Goal: Use online tool/utility: Utilize a website feature to perform a specific function

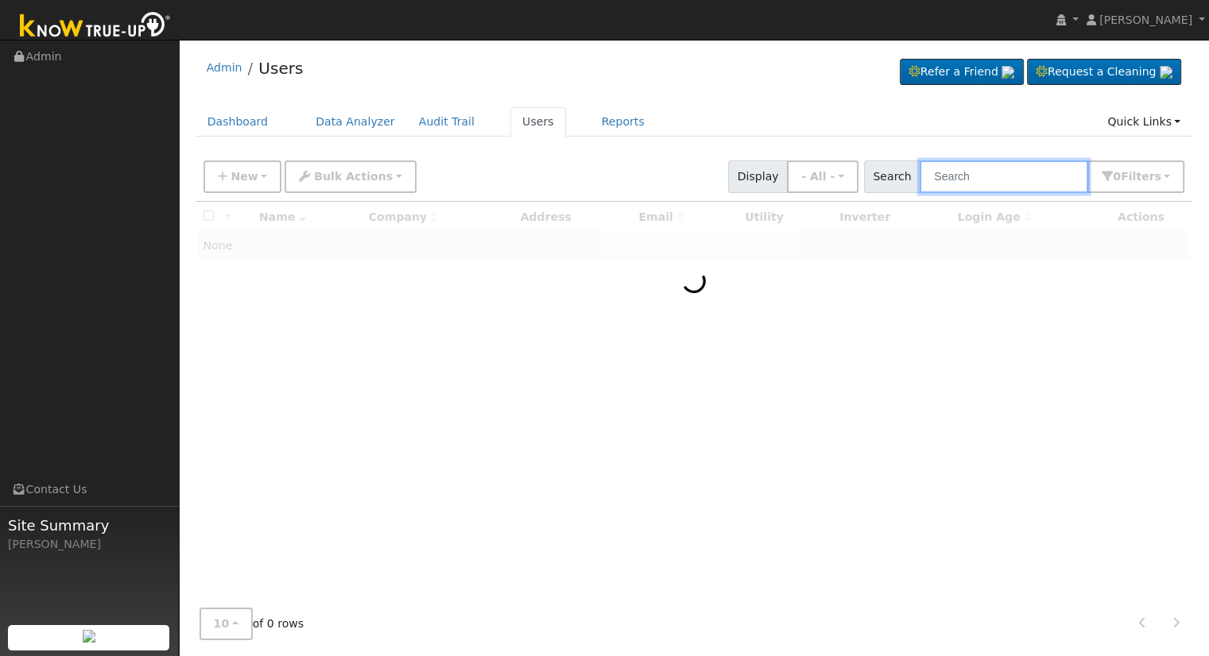
click at [1004, 172] on input "text" at bounding box center [1003, 177] width 168 height 33
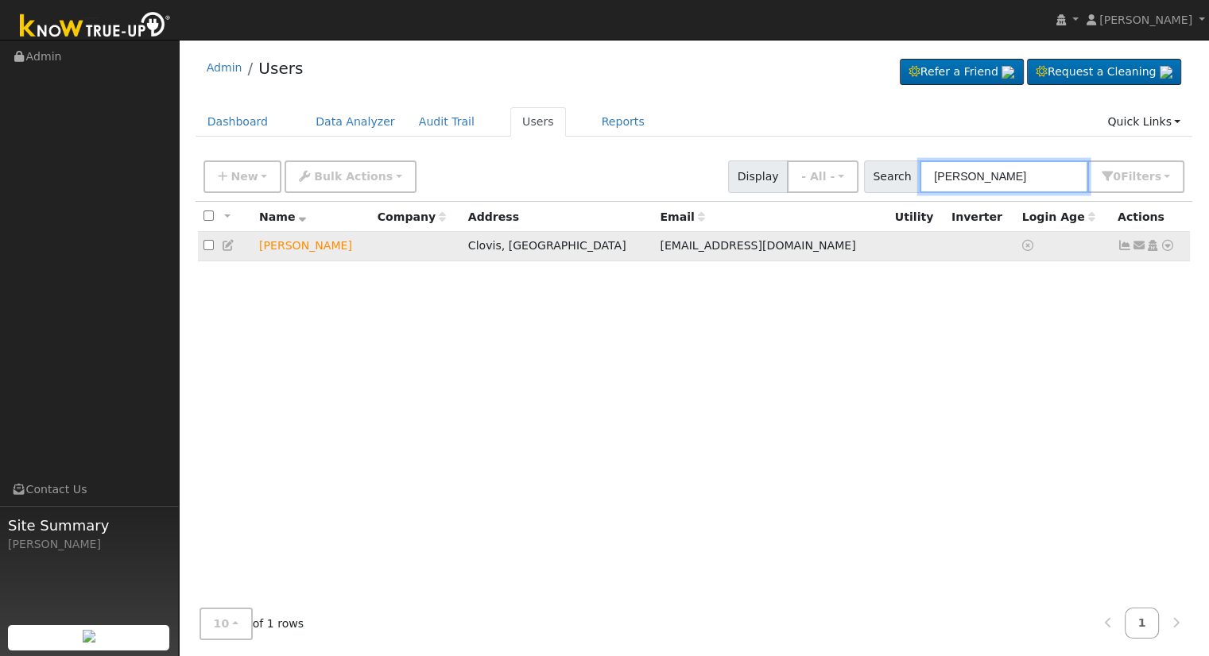
type input "samantha keen"
click at [1167, 246] on icon at bounding box center [1167, 245] width 14 height 11
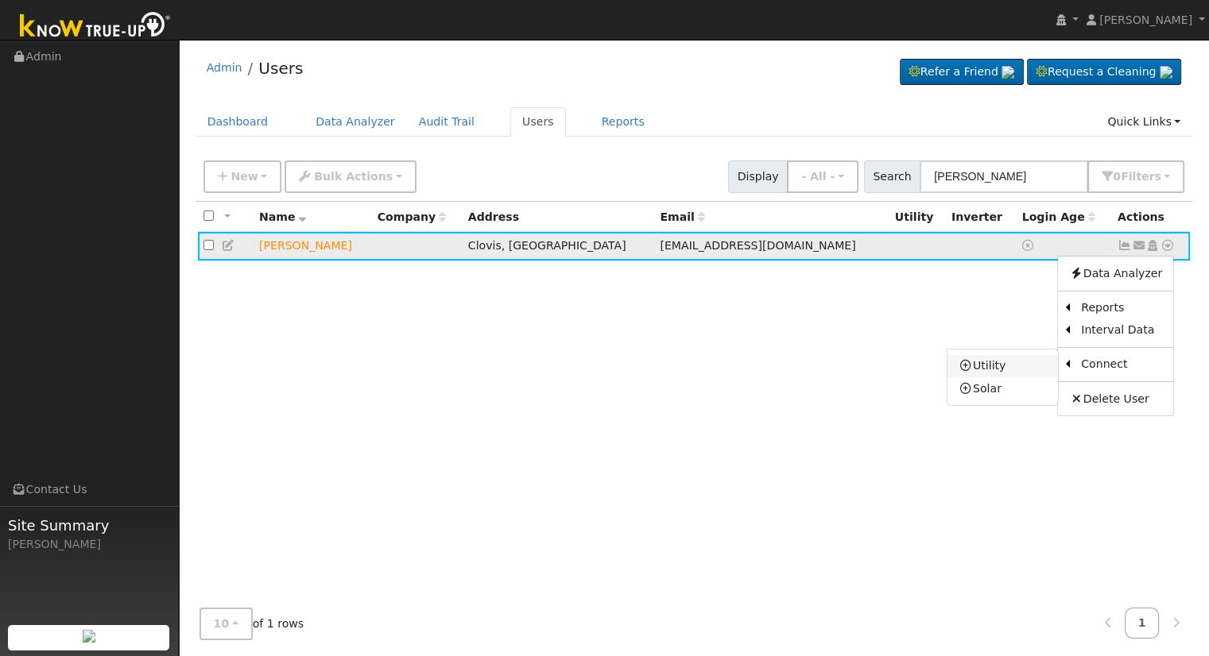
click at [1028, 364] on link "Utility" at bounding box center [1002, 366] width 110 height 22
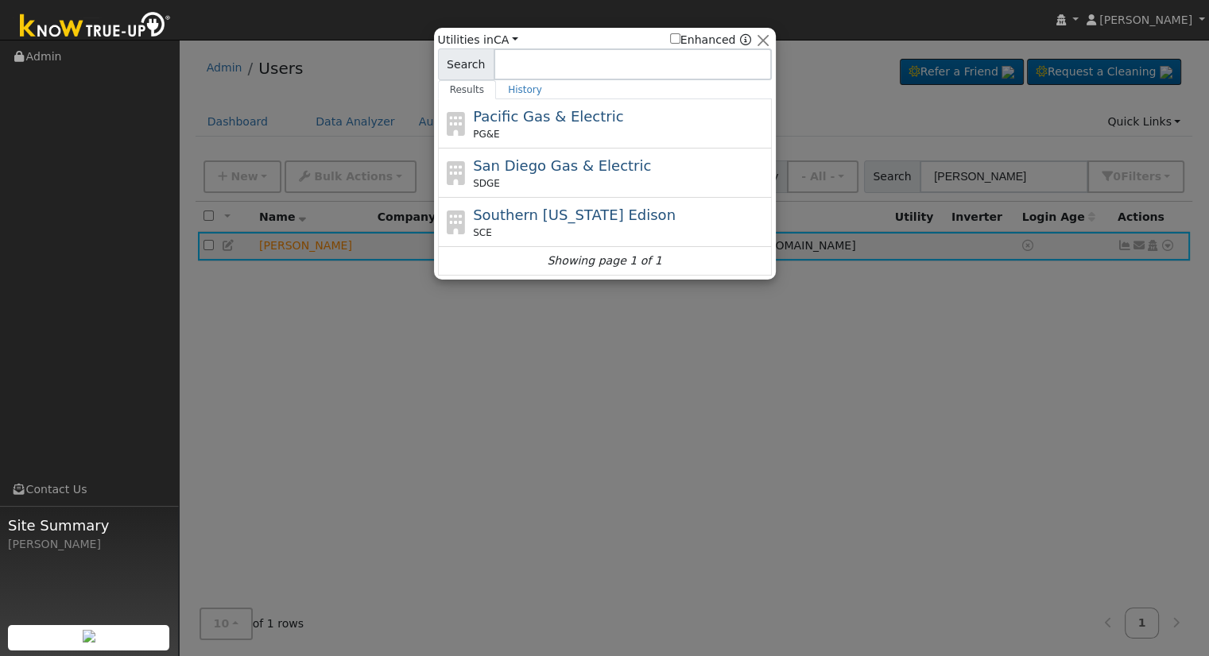
click at [668, 134] on div "PG&E" at bounding box center [620, 134] width 295 height 14
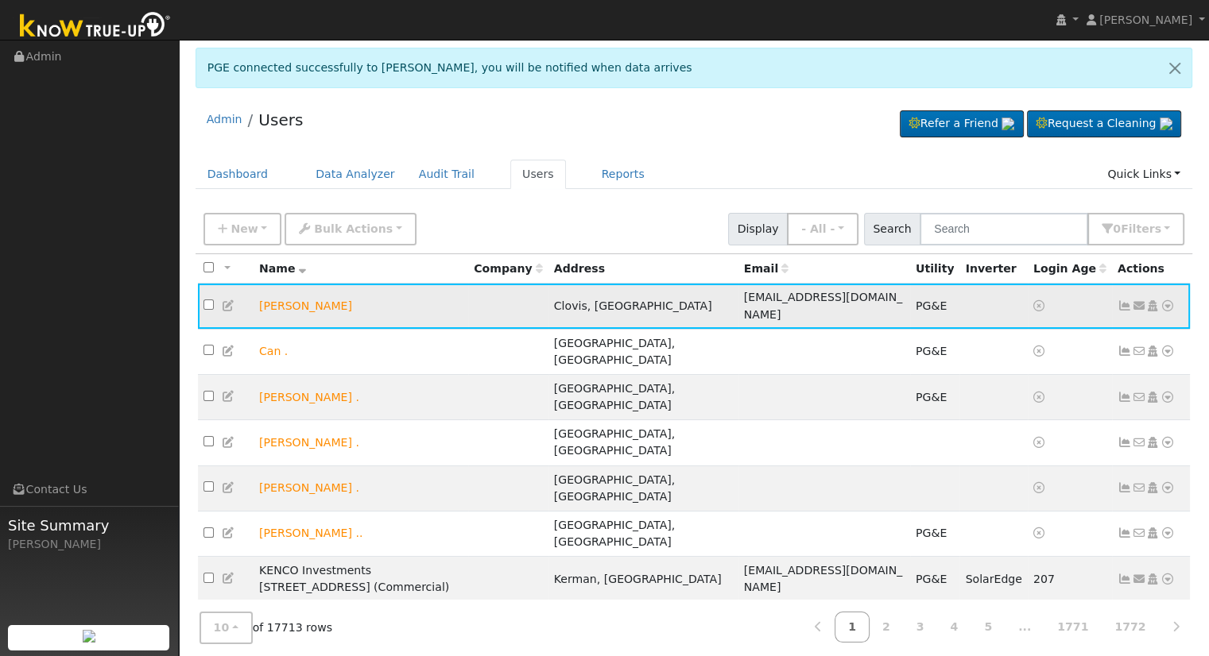
click at [1168, 300] on icon at bounding box center [1167, 305] width 14 height 11
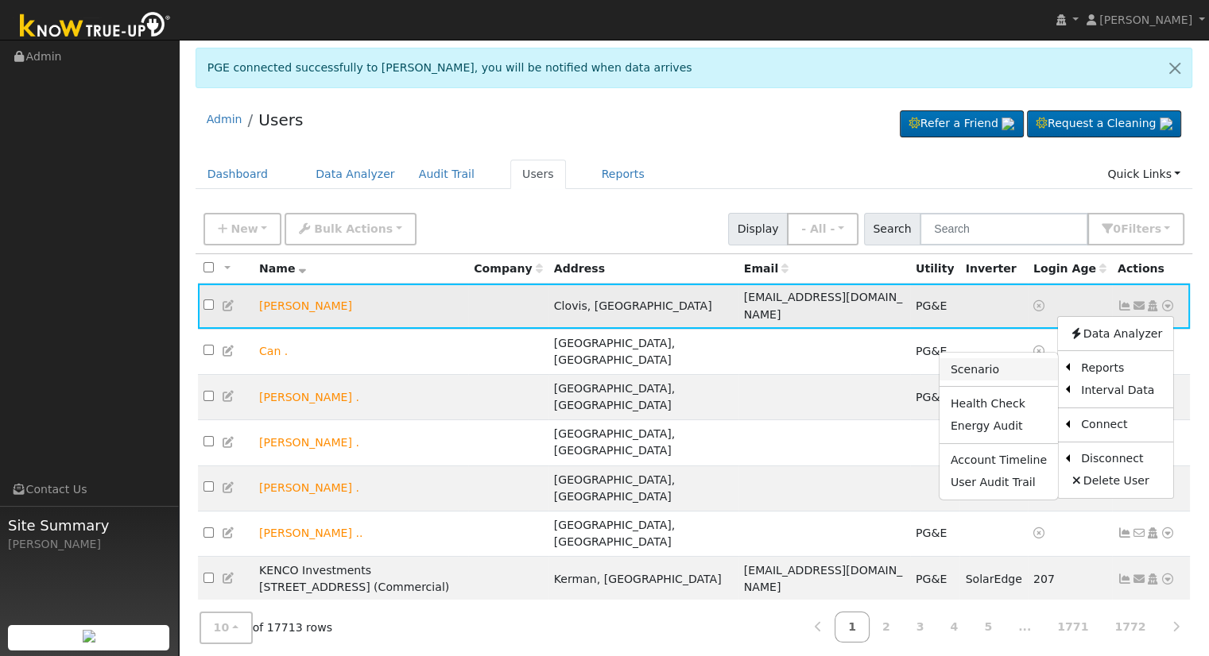
click at [1025, 360] on link "Scenario" at bounding box center [998, 369] width 118 height 22
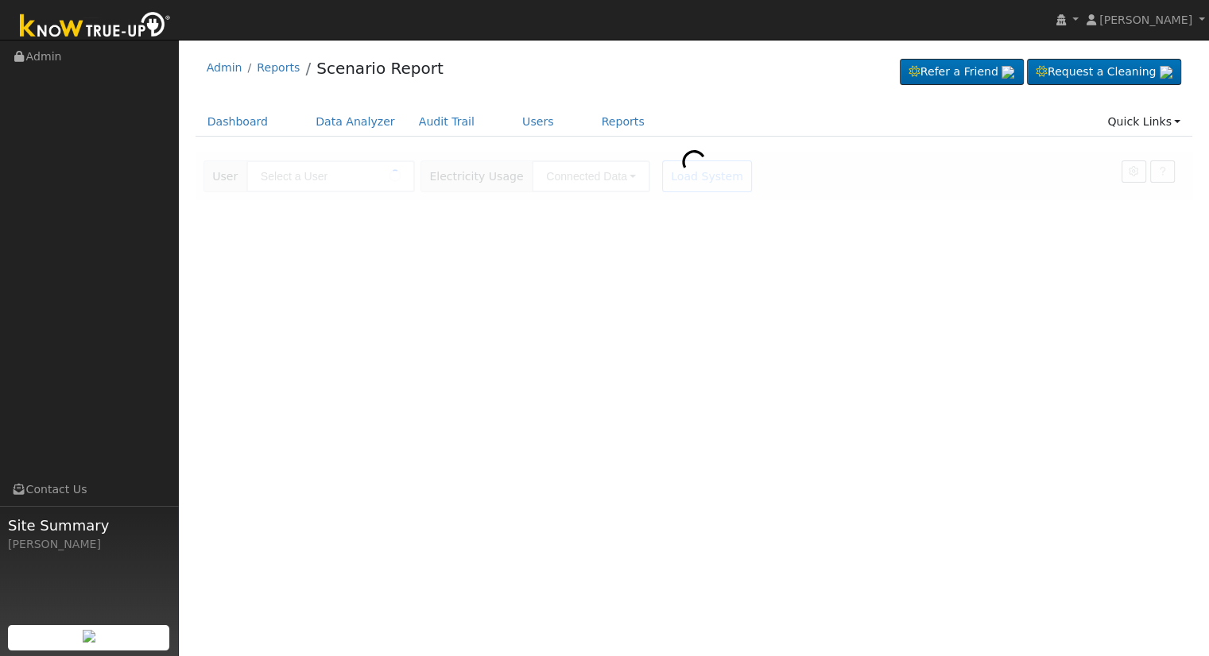
type input "[PERSON_NAME]"
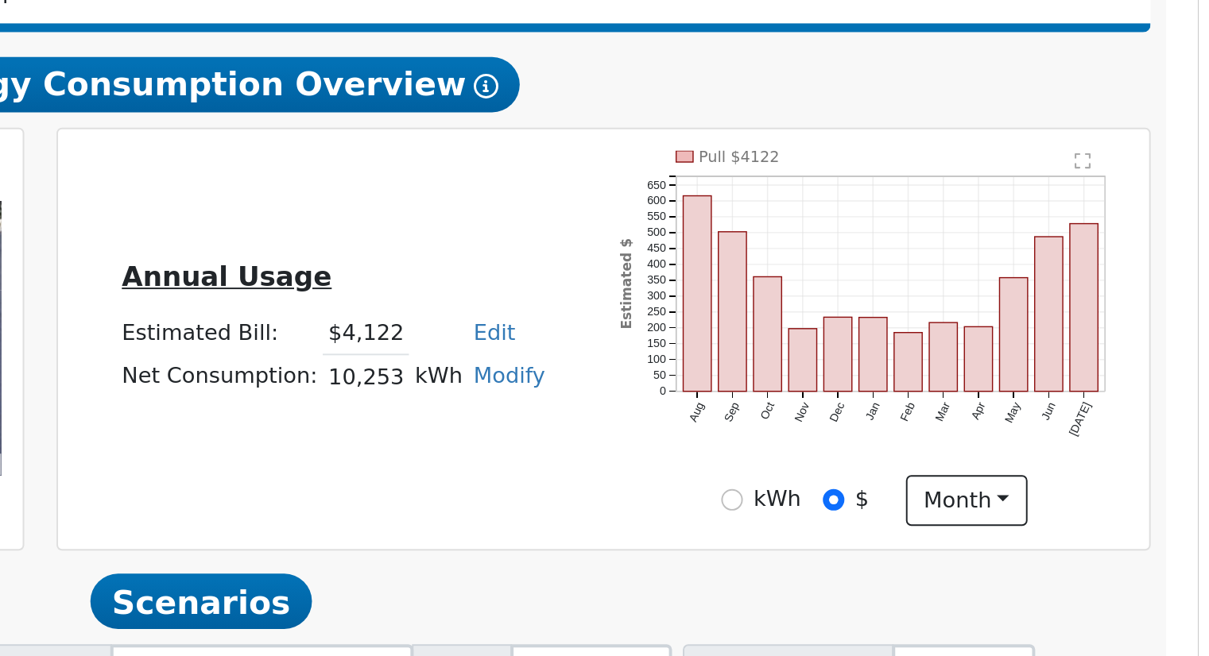
scroll to position [124, 0]
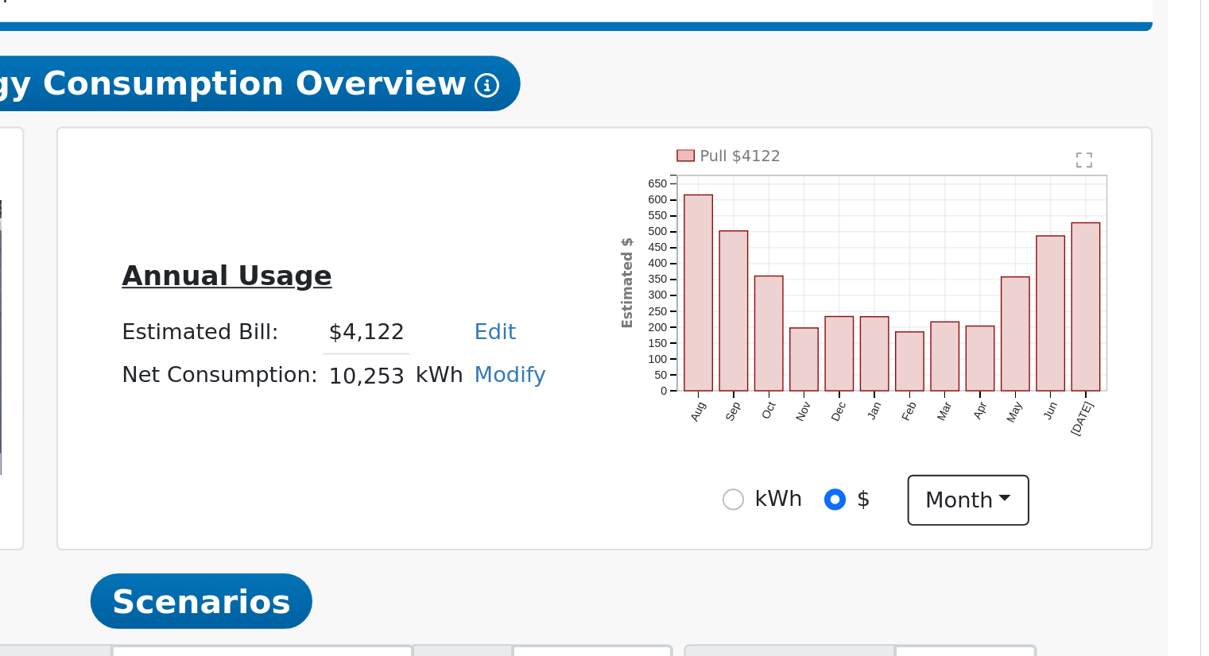
drag, startPoint x: 755, startPoint y: 373, endPoint x: 818, endPoint y: 377, distance: 62.9
click at [818, 377] on tr "Net Consumption: 10,253 kWh Modify Add Consumption Add Electric Vehicle Add Con…" at bounding box center [762, 373] width 224 height 23
click at [696, 342] on td "Estimated Bill:" at bounding box center [703, 350] width 106 height 23
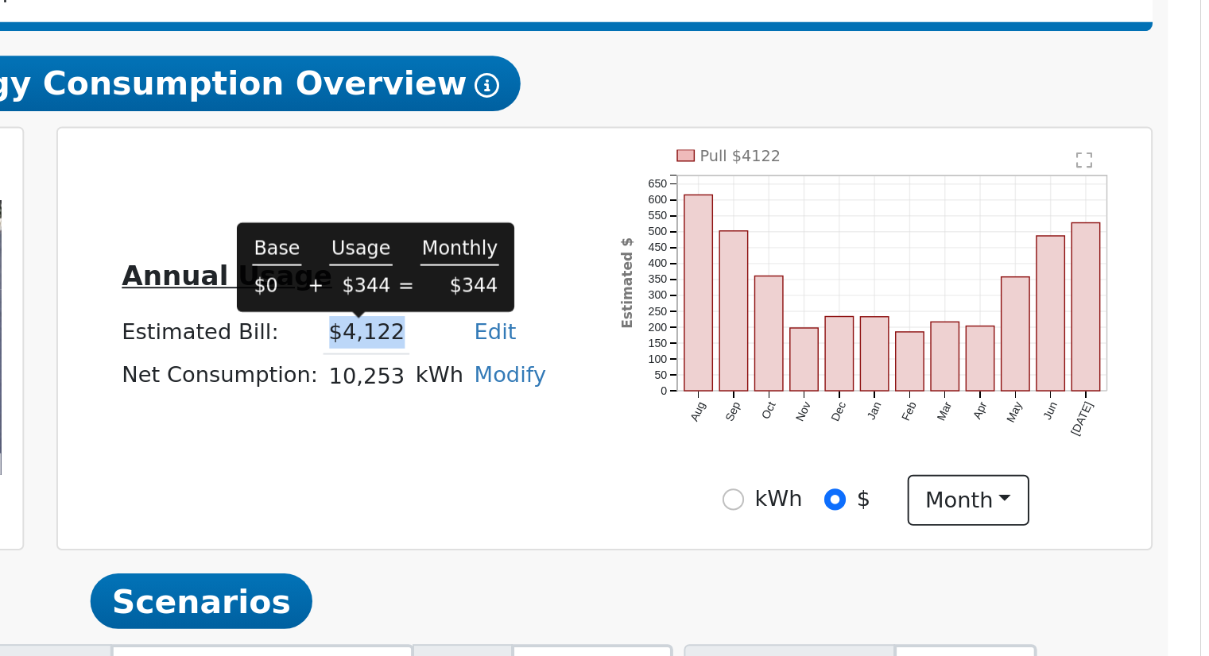
drag, startPoint x: 760, startPoint y: 350, endPoint x: 792, endPoint y: 350, distance: 31.8
click at [792, 350] on td "$4,122" at bounding box center [779, 350] width 45 height 23
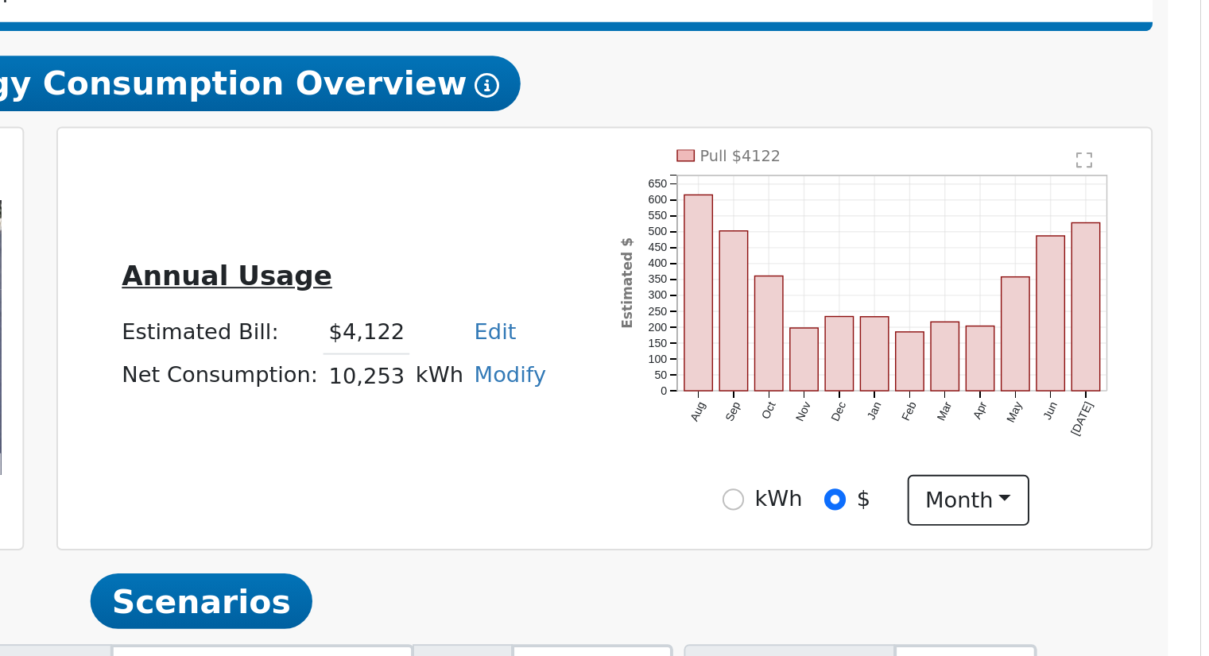
click at [838, 349] on link "Edit" at bounding box center [844, 350] width 21 height 13
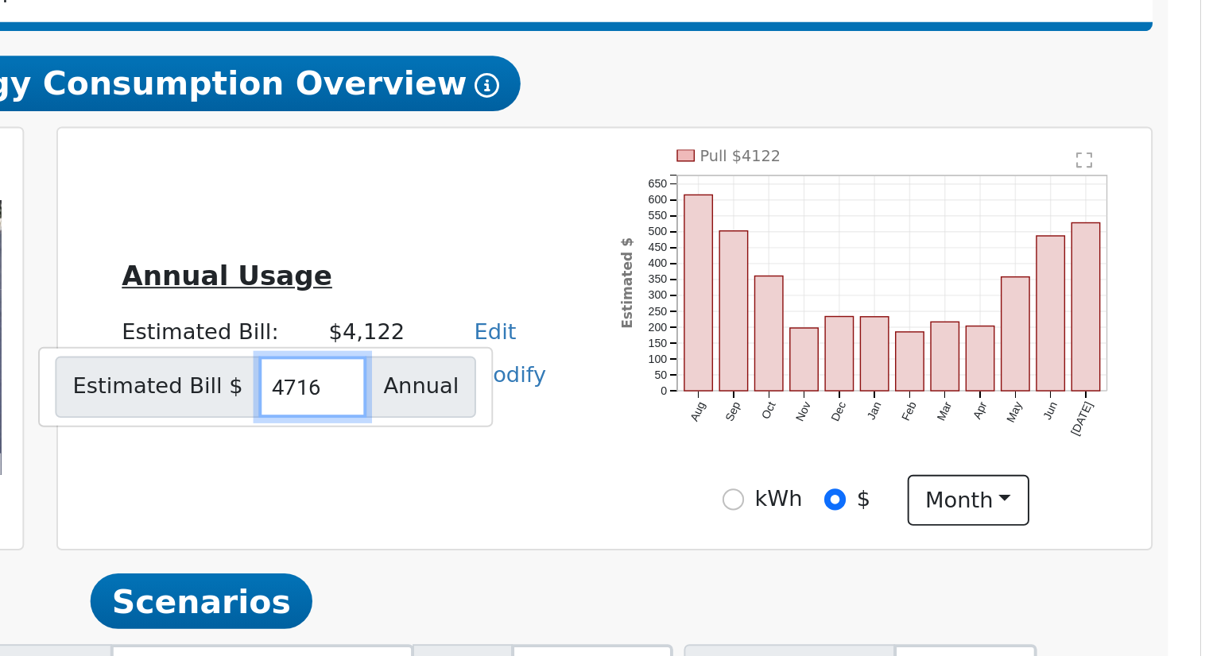
type input "4716"
click at [841, 316] on h5 "Annual Usage" at bounding box center [761, 322] width 219 height 17
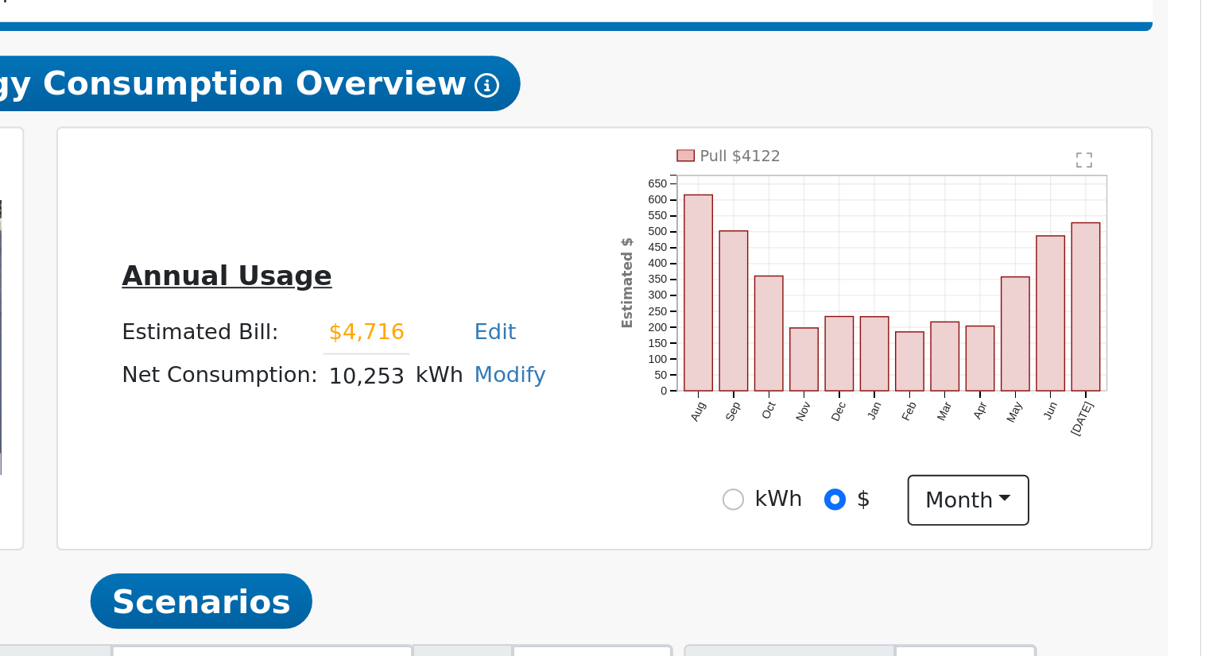
click at [812, 399] on div "Annual Usage Estimated Bill: $4,716 Edit Estimated Bill $ 4716 Annual Net Consu…" at bounding box center [901, 354] width 559 height 194
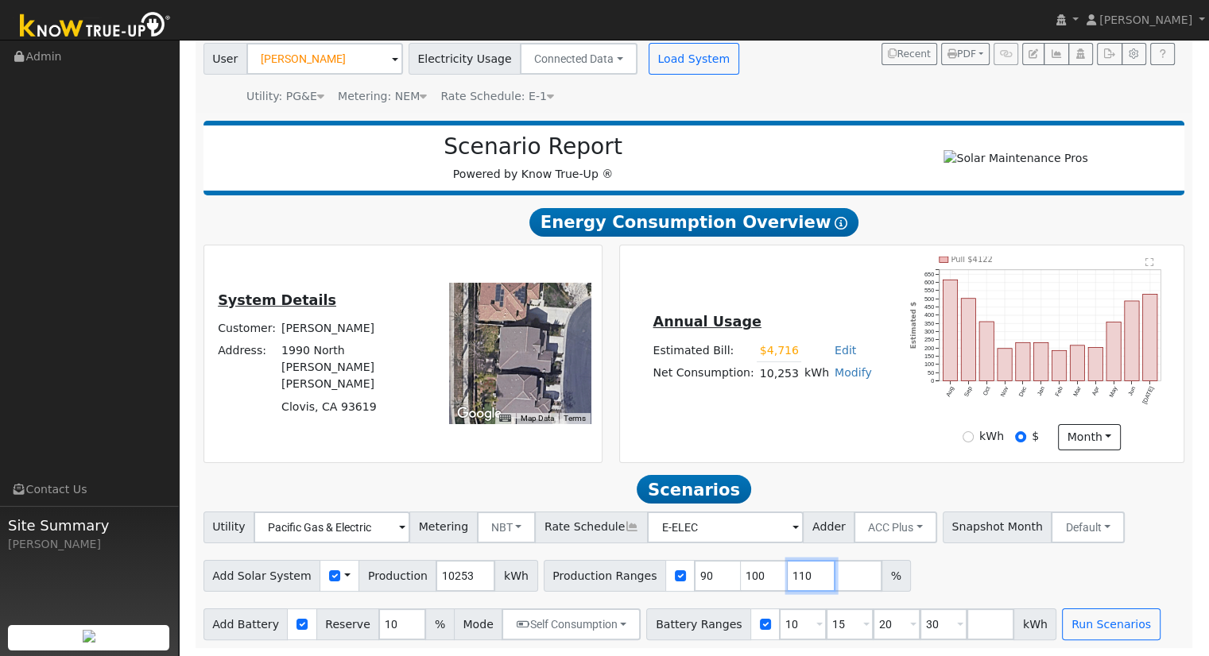
click at [788, 572] on input "110" at bounding box center [812, 576] width 48 height 32
type input "1"
type input "124.051497"
click at [919, 621] on input "30" at bounding box center [943, 625] width 48 height 32
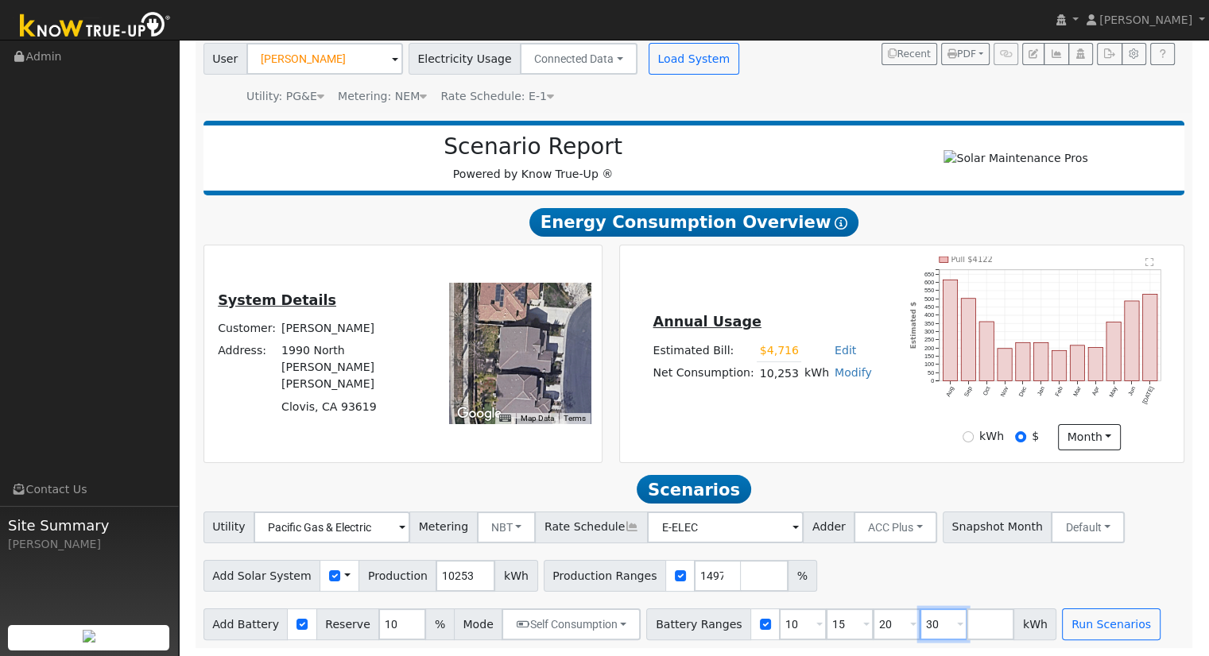
scroll to position [0, 0]
type input "3"
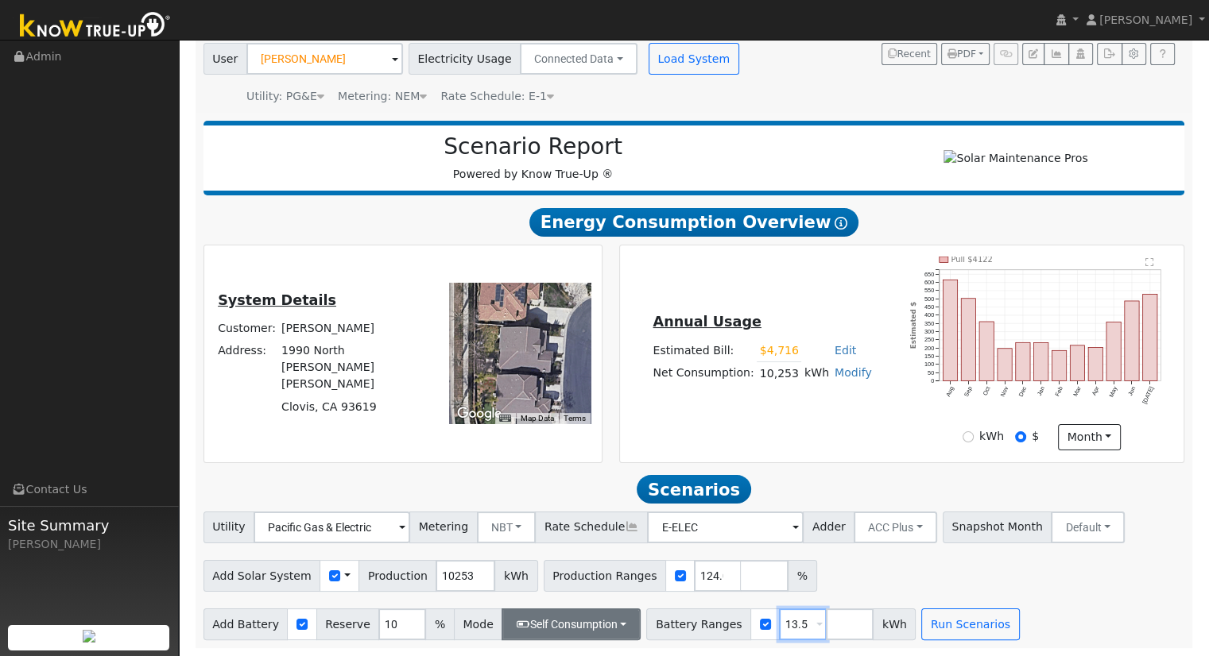
type input "13.5"
click at [578, 626] on button "Self Consumption" at bounding box center [570, 625] width 139 height 32
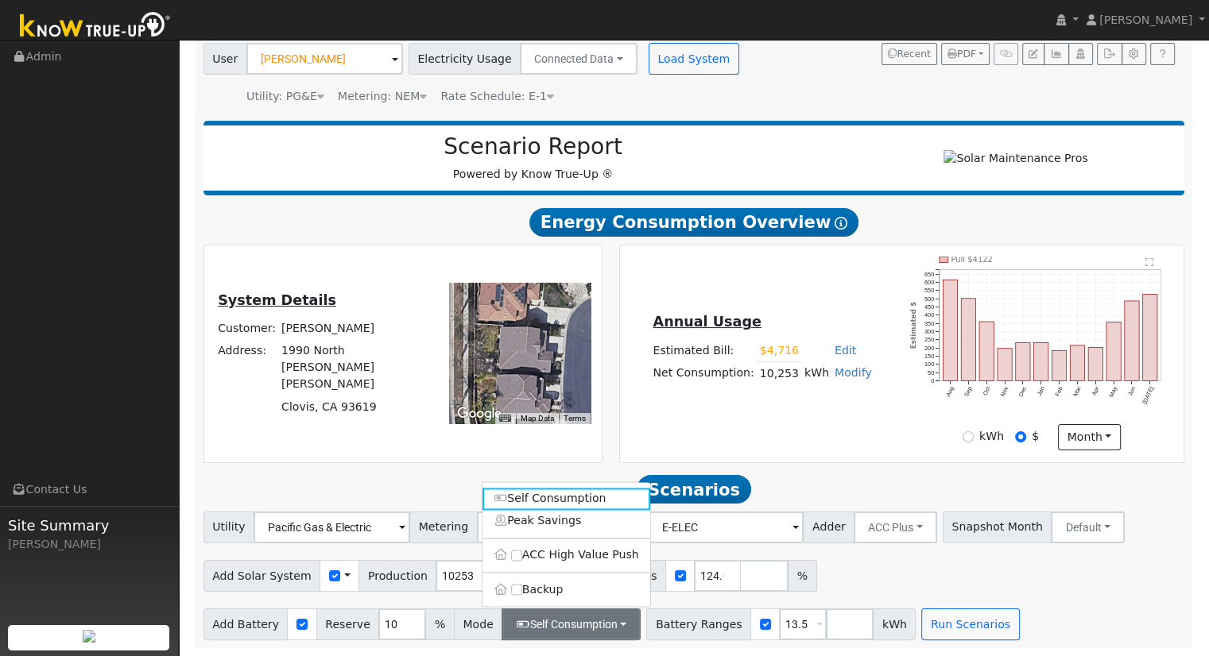
drag, startPoint x: 558, startPoint y: 592, endPoint x: 807, endPoint y: 597, distance: 248.8
click at [559, 591] on label "Backup" at bounding box center [566, 590] width 168 height 22
click at [522, 591] on input "Backup" at bounding box center [516, 589] width 11 height 11
type input "20"
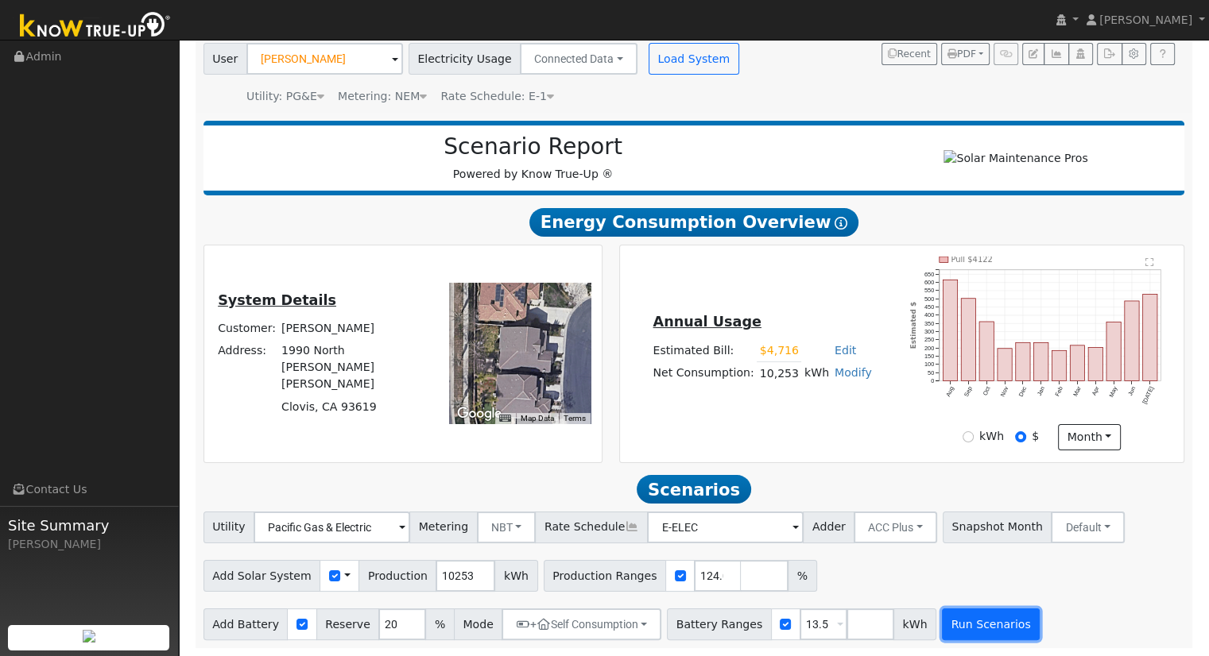
click at [956, 624] on button "Run Scenarios" at bounding box center [991, 625] width 98 height 32
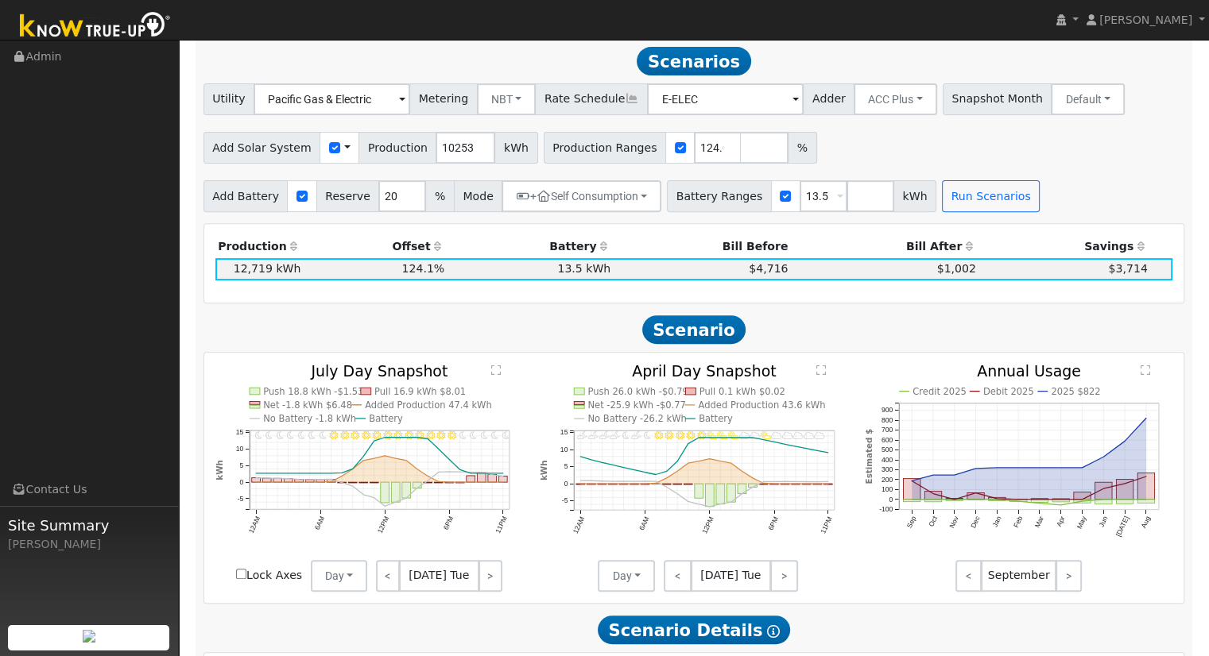
scroll to position [550, 0]
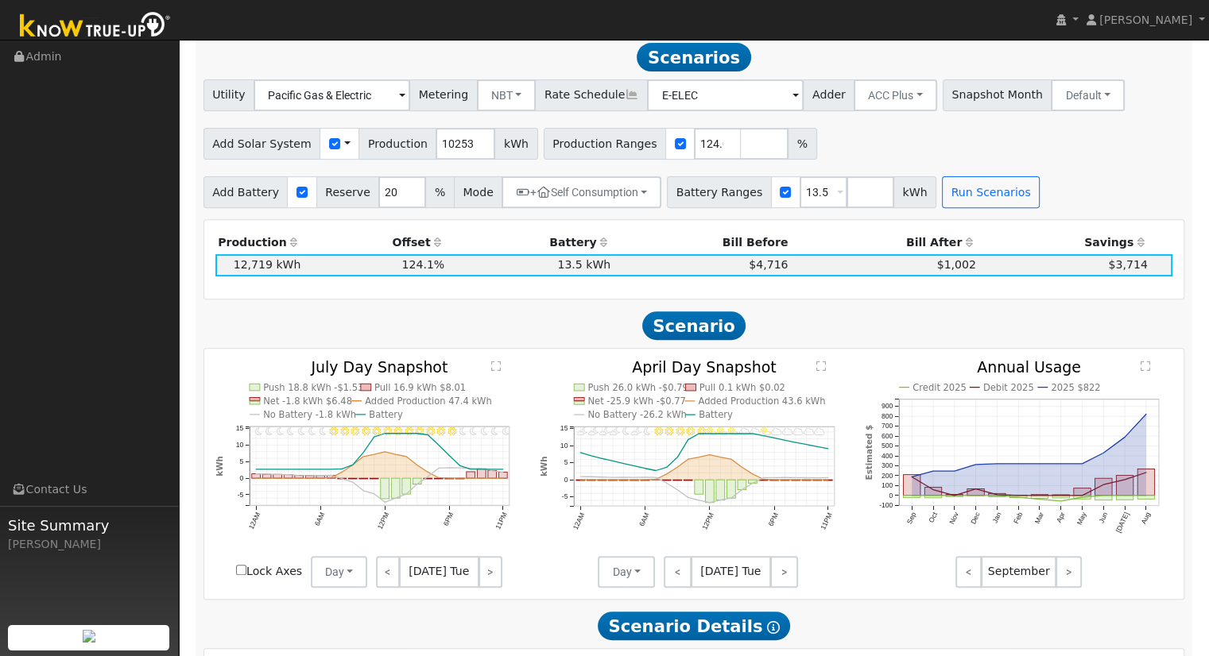
click at [1042, 180] on div "Add Battery Reserve 20 % Mode + Self Consumption Self Consumption Peak Savings …" at bounding box center [693, 189] width 987 height 37
drag, startPoint x: 776, startPoint y: 199, endPoint x: 810, endPoint y: 199, distance: 33.4
click at [846, 199] on span "13.5 Overrides Reserve % Mode None None Self Consumption Peak Savings ACC High …" at bounding box center [870, 192] width 48 height 32
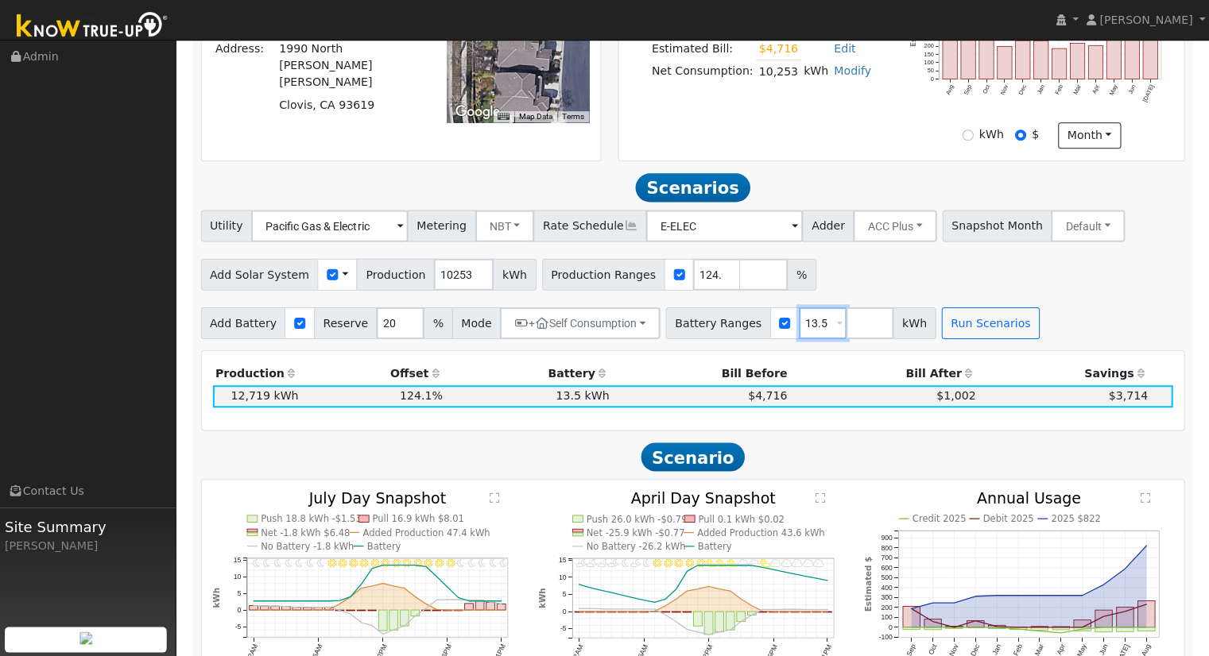
scroll to position [416, 0]
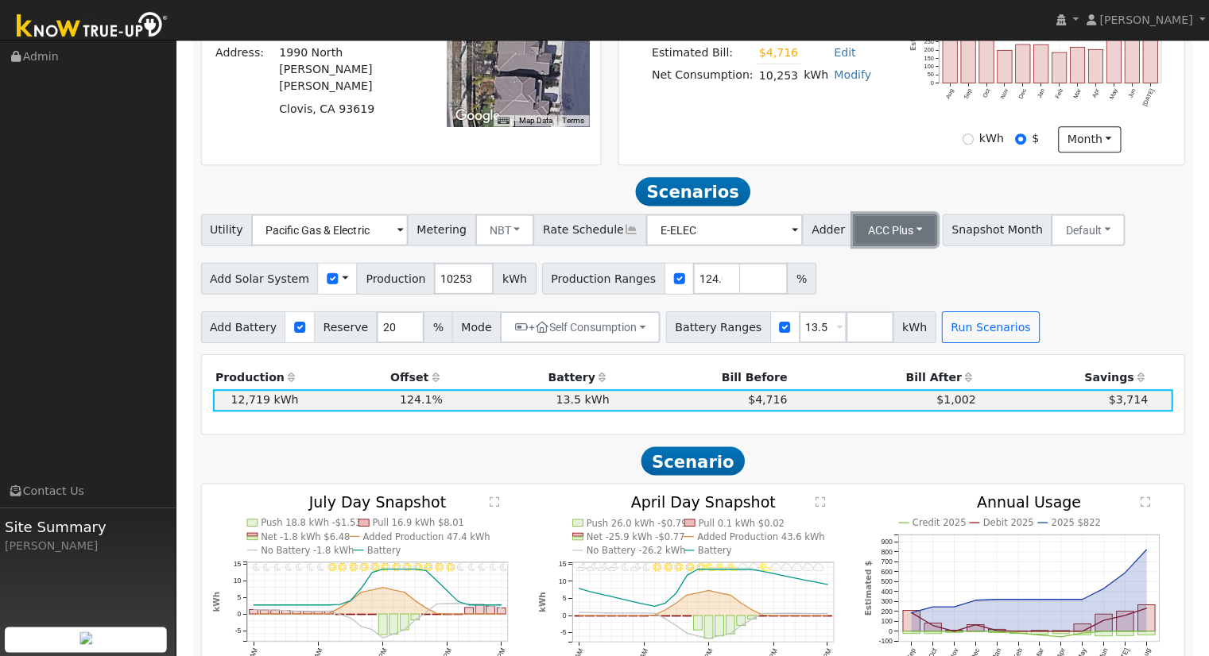
click at [879, 235] on button "ACC Plus" at bounding box center [895, 230] width 83 height 32
click at [871, 314] on link "SB-535" at bounding box center [878, 309] width 110 height 22
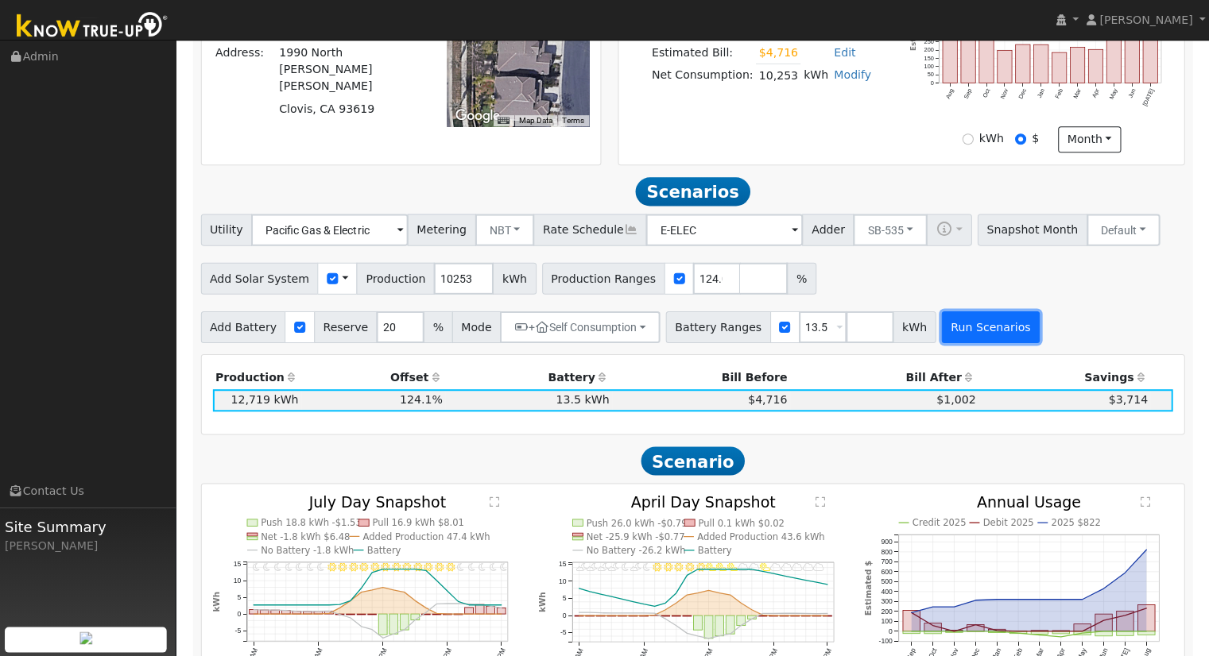
click at [945, 329] on button "Run Scenarios" at bounding box center [991, 327] width 98 height 32
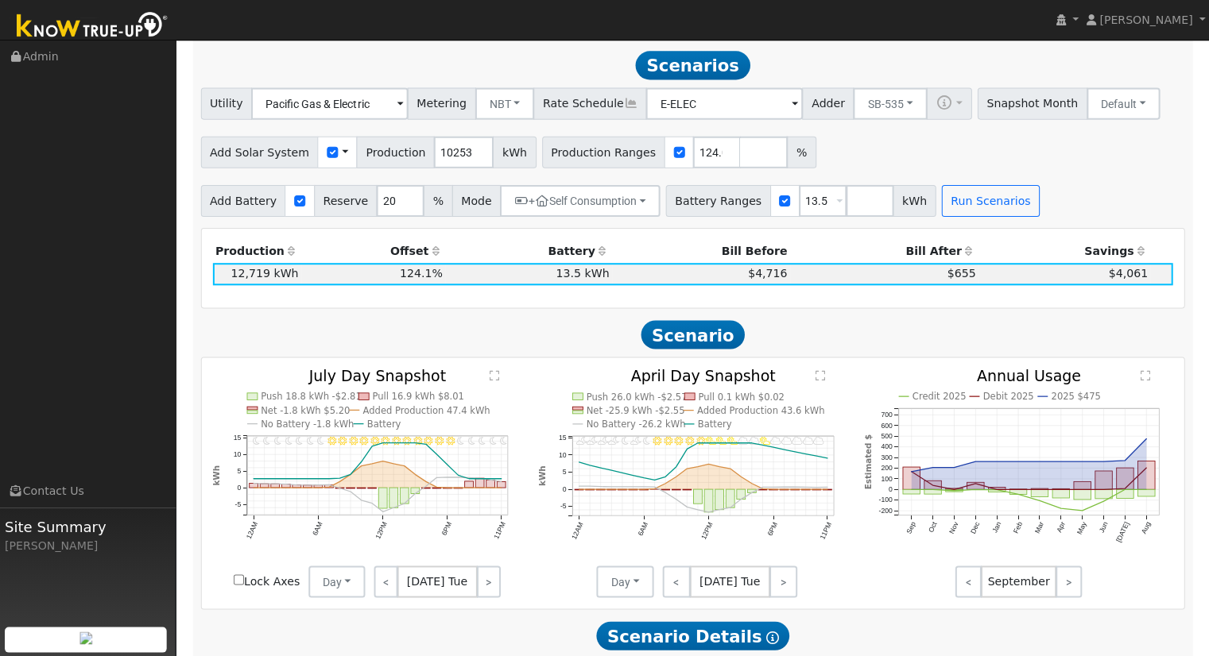
scroll to position [393, 0]
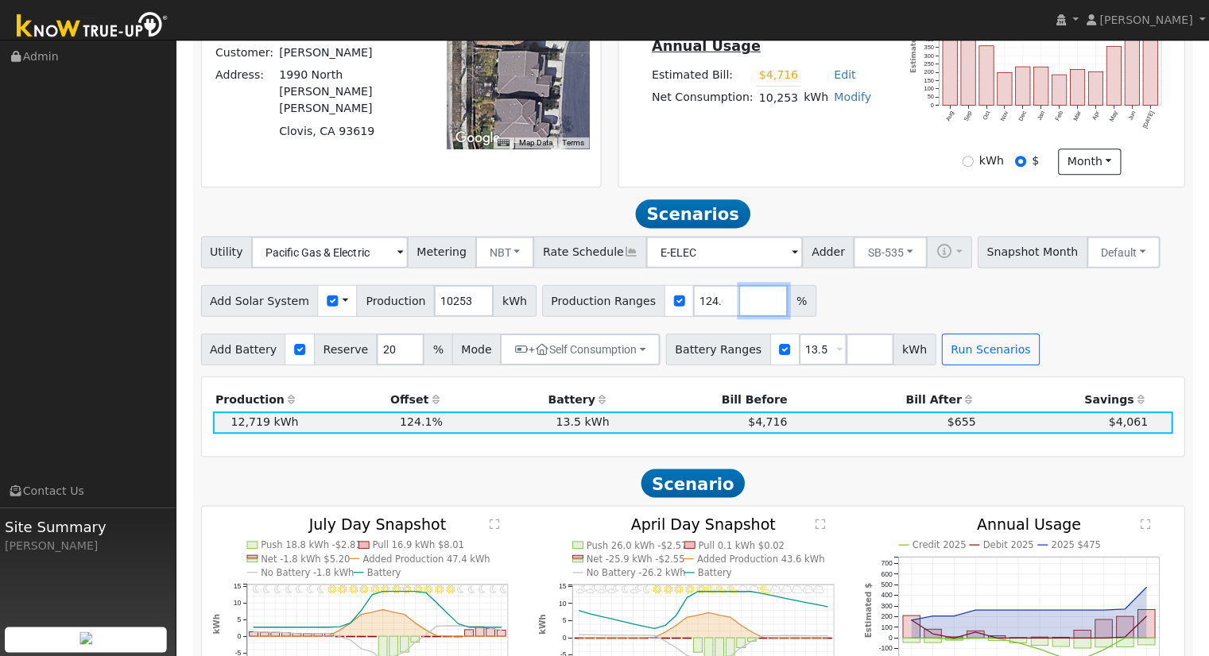
click at [741, 312] on input "number" at bounding box center [765, 301] width 48 height 32
type input "129.484053"
click at [846, 361] on input "number" at bounding box center [870, 349] width 48 height 32
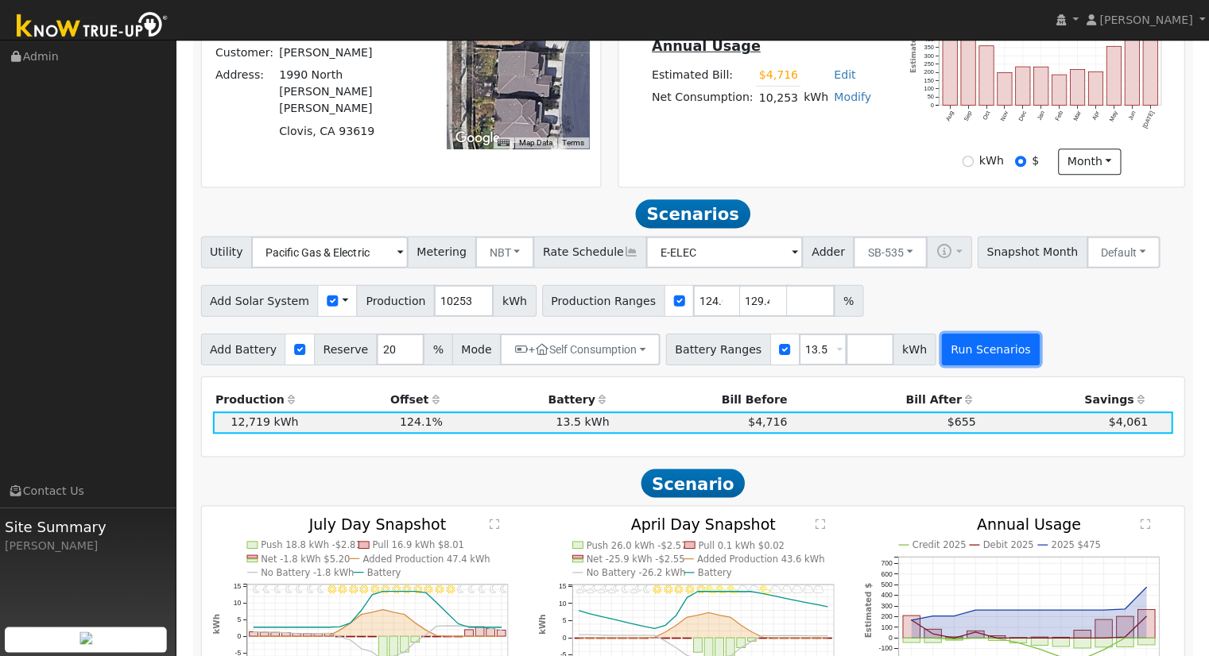
click at [942, 351] on button "Run Scenarios" at bounding box center [991, 349] width 98 height 32
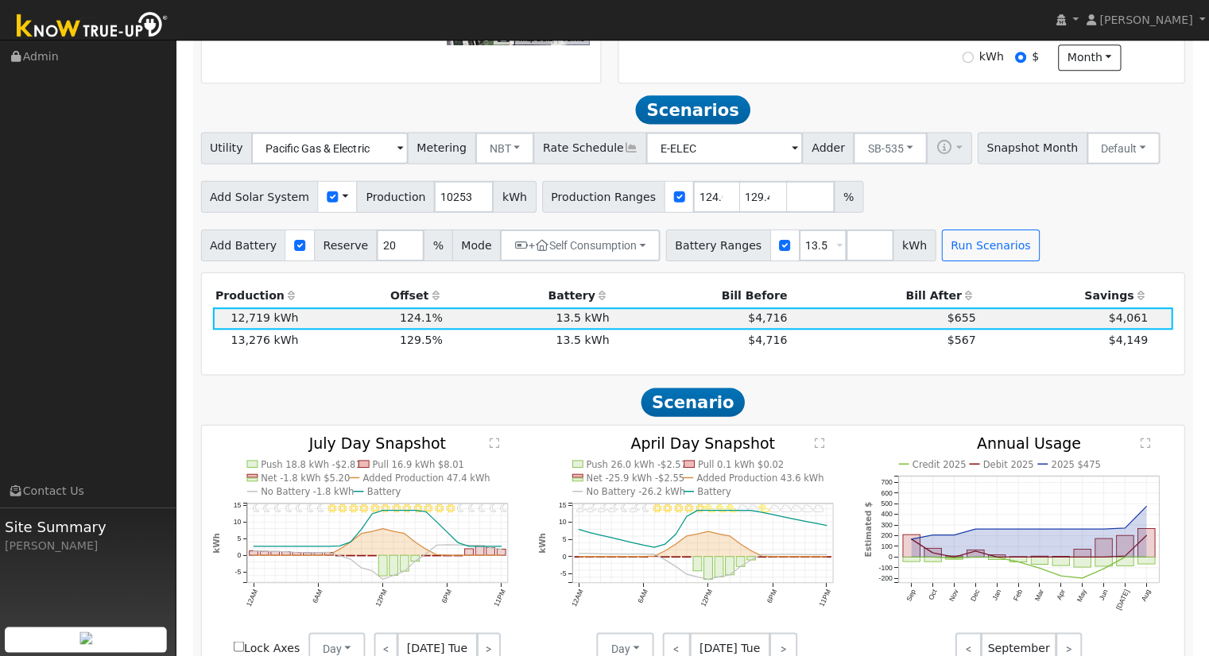
scroll to position [550, 0]
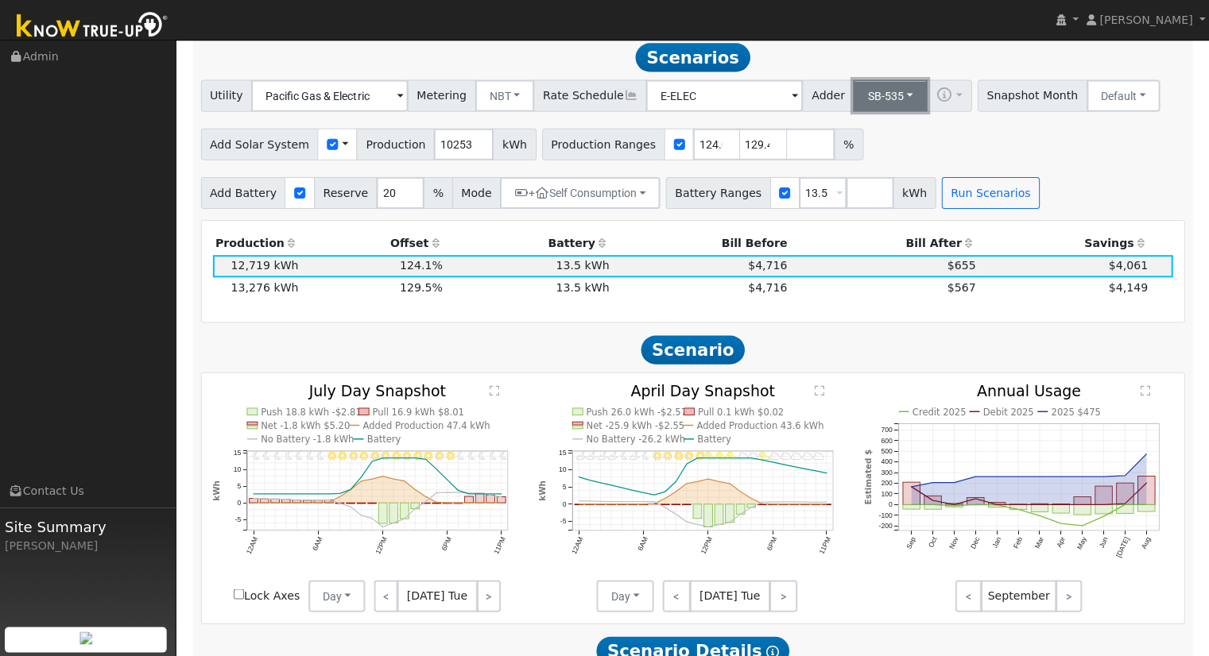
click at [859, 104] on button "SB-535" at bounding box center [891, 95] width 74 height 32
click at [863, 154] on link "ACC Plus" at bounding box center [878, 152] width 110 height 22
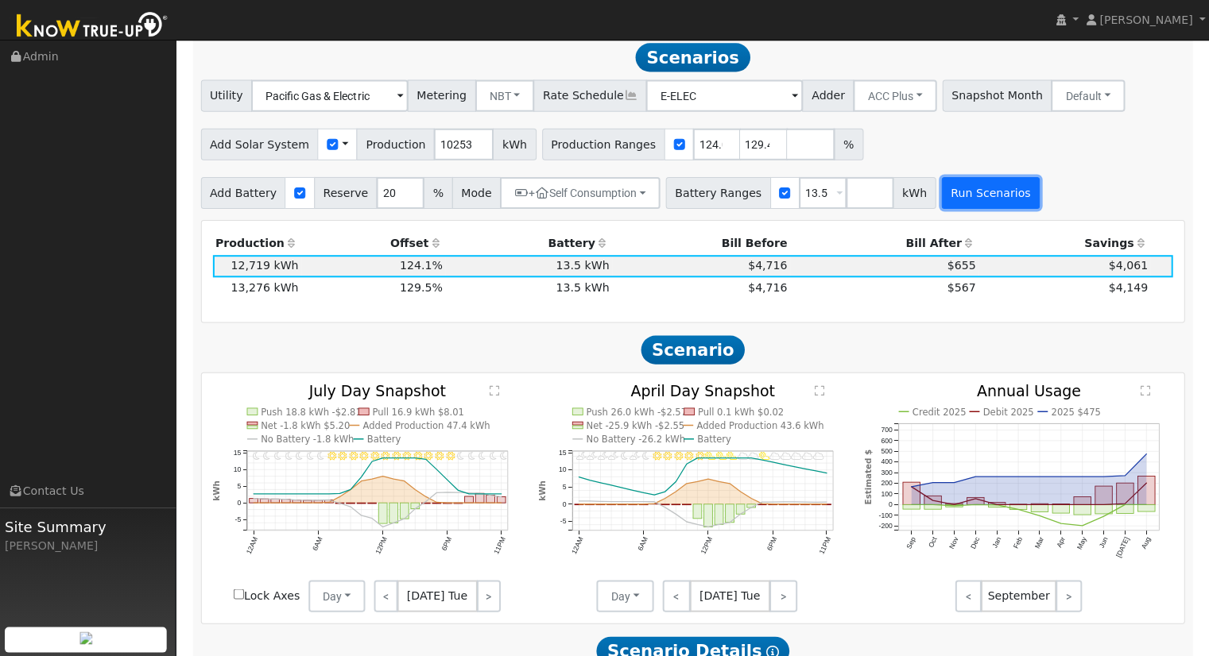
click at [946, 184] on button "Run Scenarios" at bounding box center [991, 192] width 98 height 32
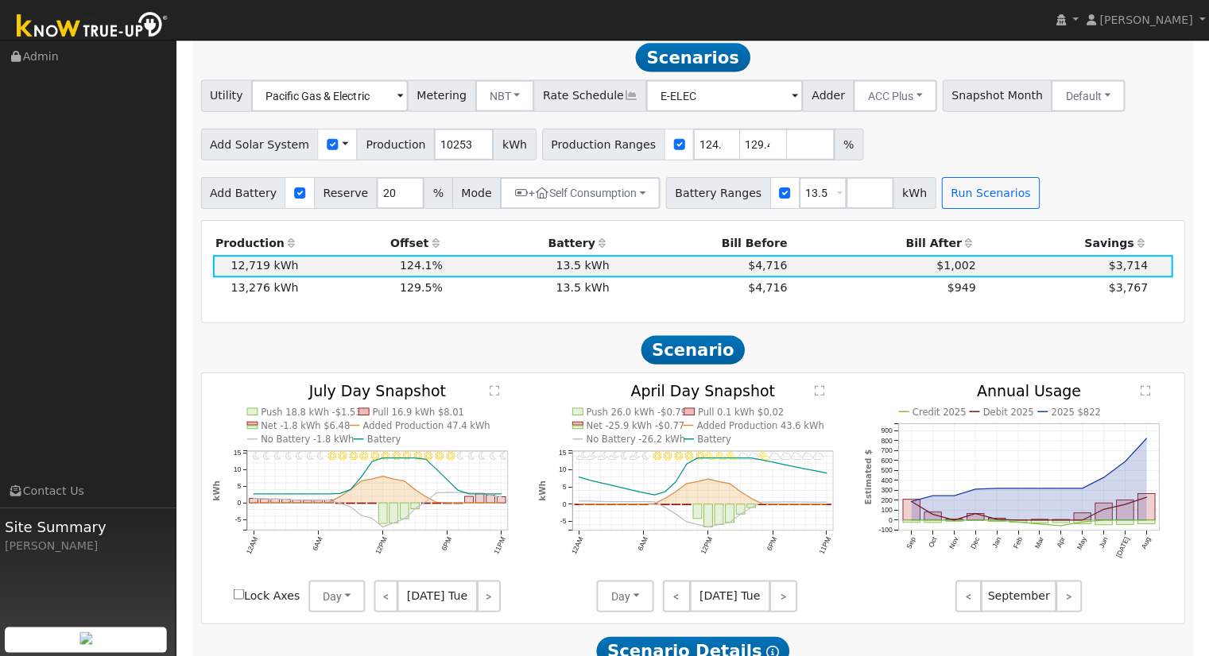
click at [935, 152] on div "Add Solar System Use CSV Data Production 10253 kWh Production Ranges 124.051497…" at bounding box center [693, 140] width 987 height 37
click at [846, 200] on input "number" at bounding box center [870, 192] width 48 height 32
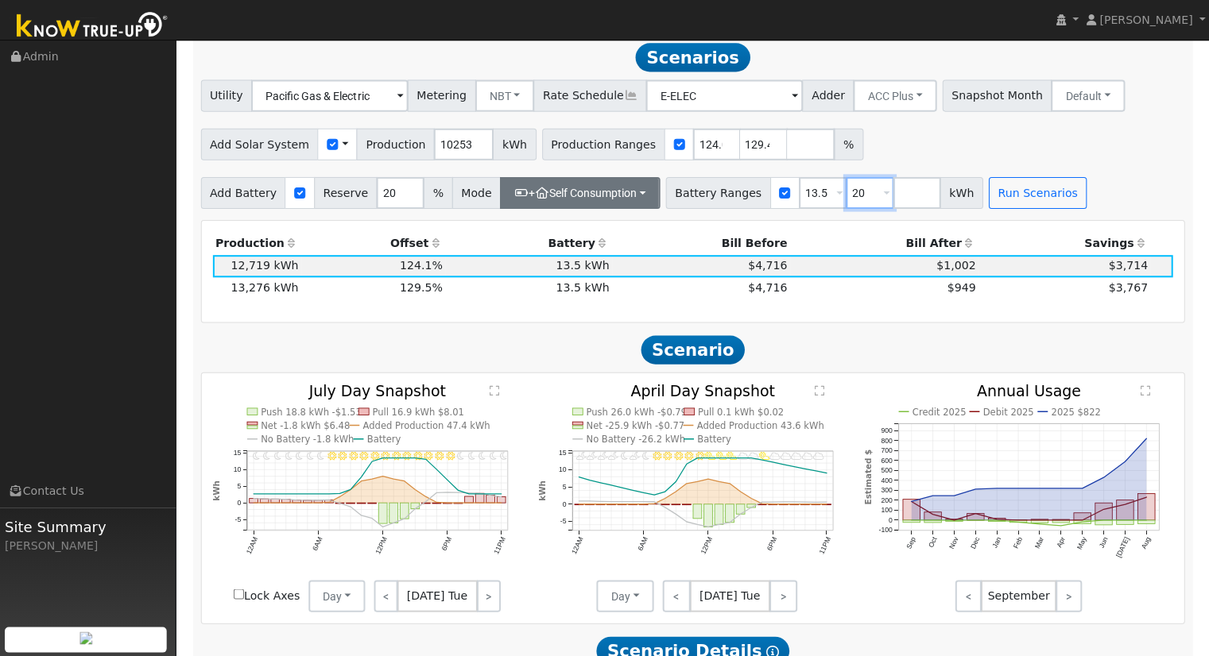
type input "20"
click at [618, 195] on button "+ Self Consumption" at bounding box center [581, 192] width 160 height 32
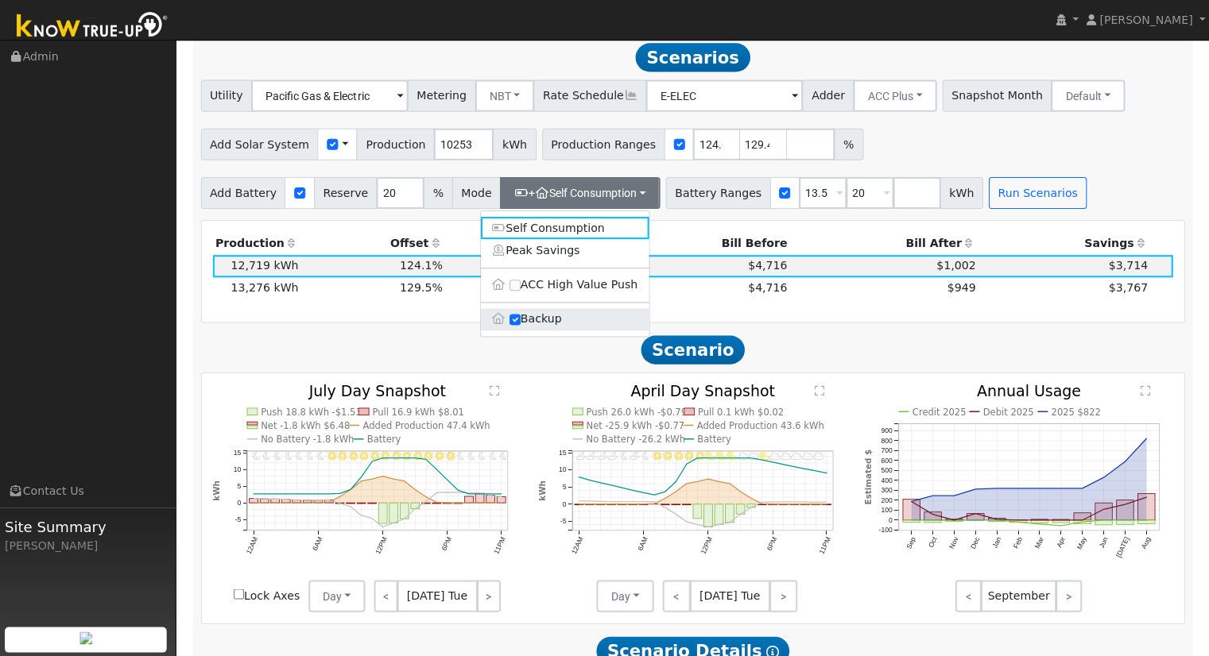
click at [541, 328] on label "Backup" at bounding box center [566, 319] width 168 height 22
click at [522, 324] on input "Backup" at bounding box center [516, 318] width 11 height 11
type input "10"
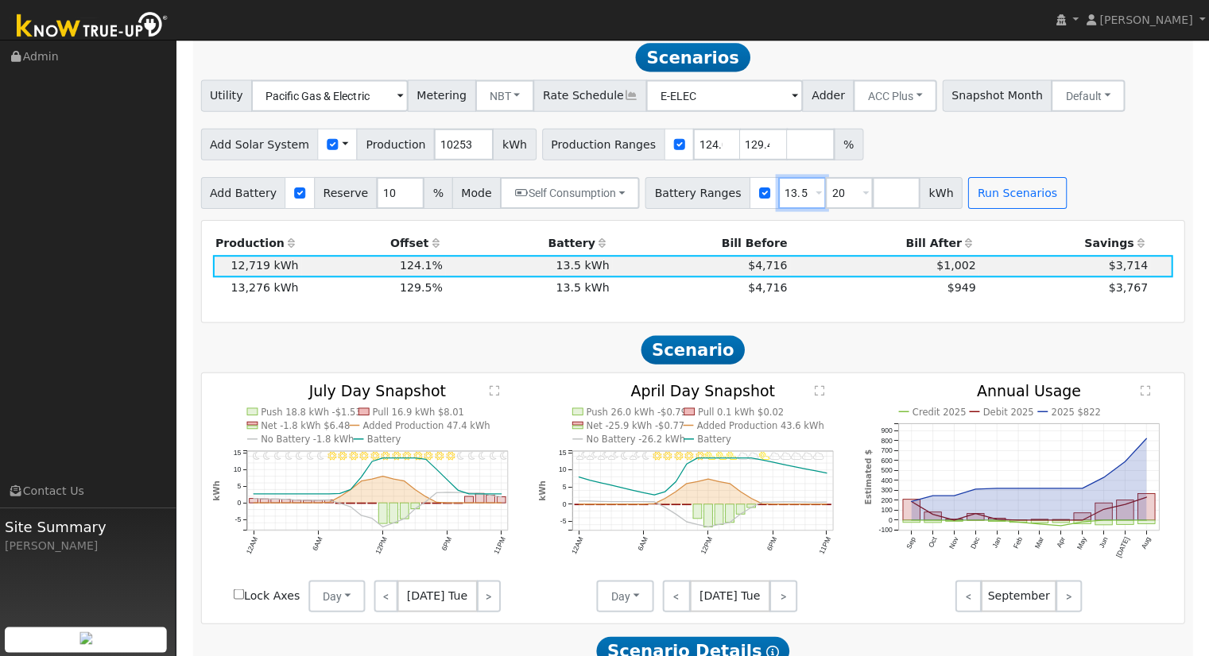
drag, startPoint x: 780, startPoint y: 201, endPoint x: 668, endPoint y: 190, distance: 112.6
click at [668, 190] on div "Battery Ranges 13.5 Overrides Reserve % Mode None None Self Consumption Peak Sa…" at bounding box center [804, 192] width 316 height 32
type input "20"
click at [942, 202] on button "Run Scenarios" at bounding box center [970, 192] width 98 height 32
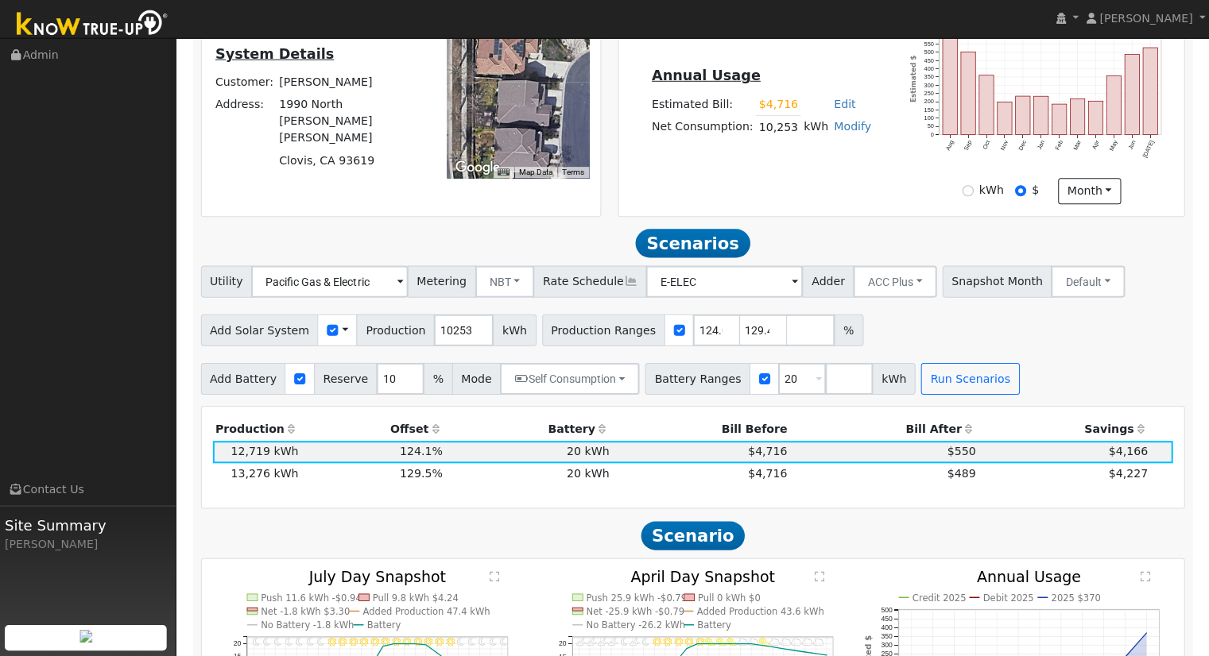
scroll to position [389, 0]
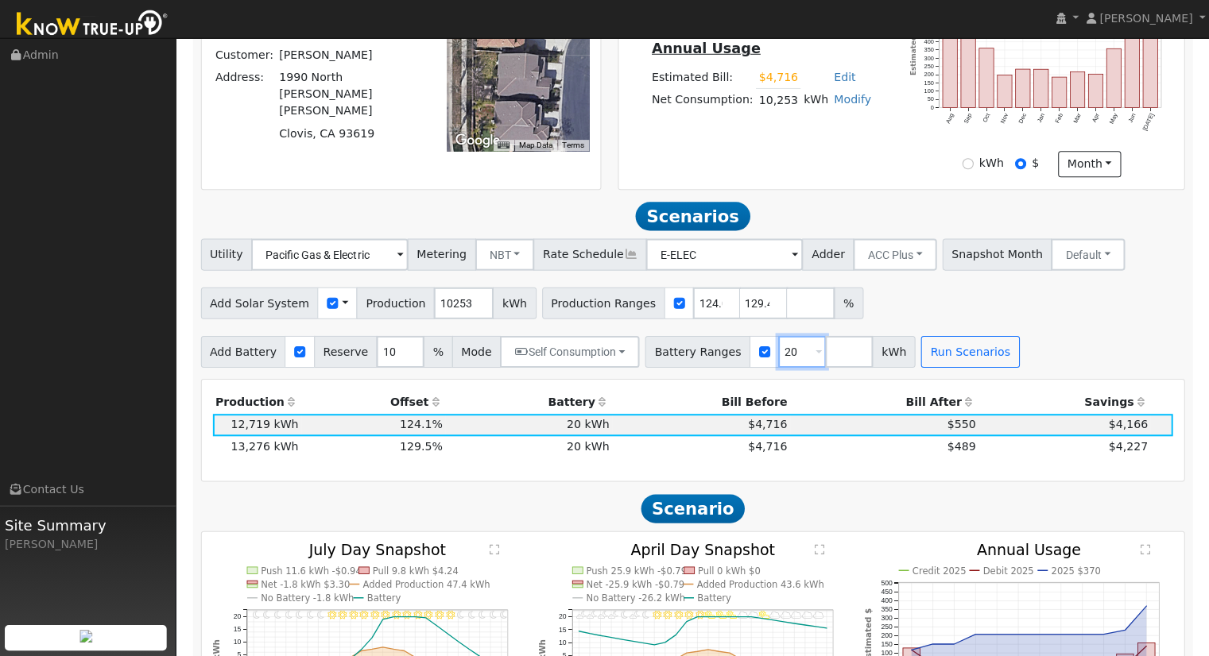
click at [779, 361] on input "20" at bounding box center [803, 353] width 48 height 32
click at [883, 310] on div "Add Solar System Use CSV Data Production 10253 kWh Production Ranges 124.051497…" at bounding box center [693, 301] width 987 height 37
click at [694, 304] on input "124.051497" at bounding box center [718, 304] width 48 height 32
click at [912, 320] on div "Add Solar System Use CSV Data Production 10253 kWh Production Ranges 124.051497…" at bounding box center [693, 301] width 987 height 37
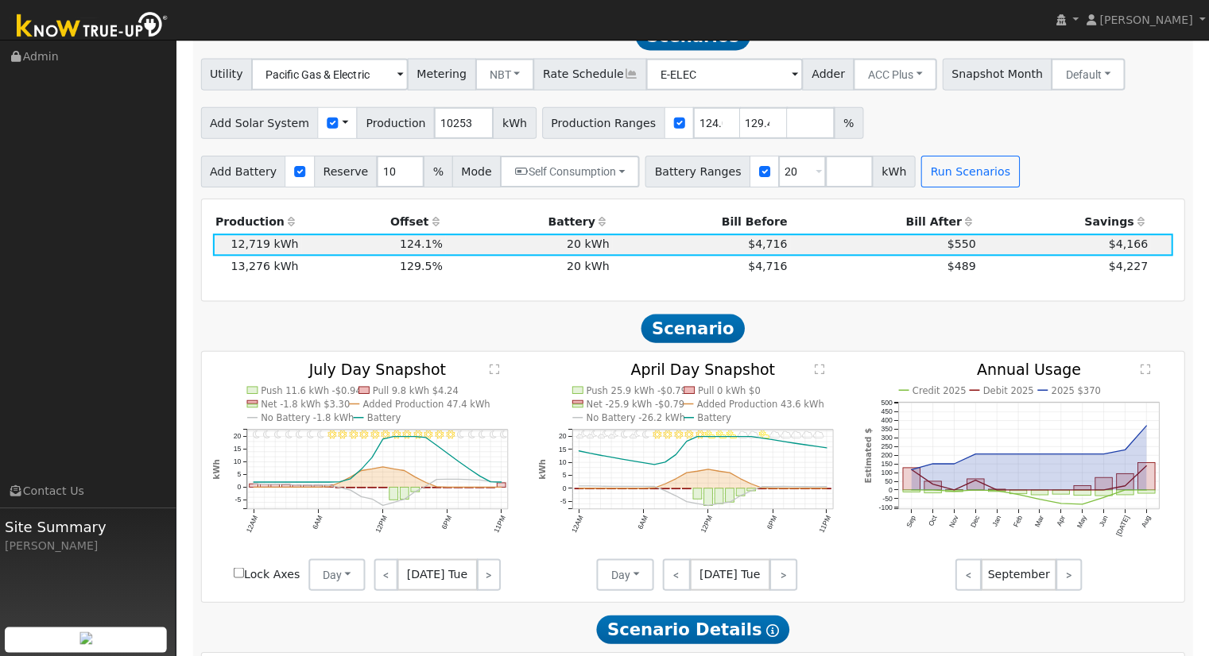
scroll to position [550, 0]
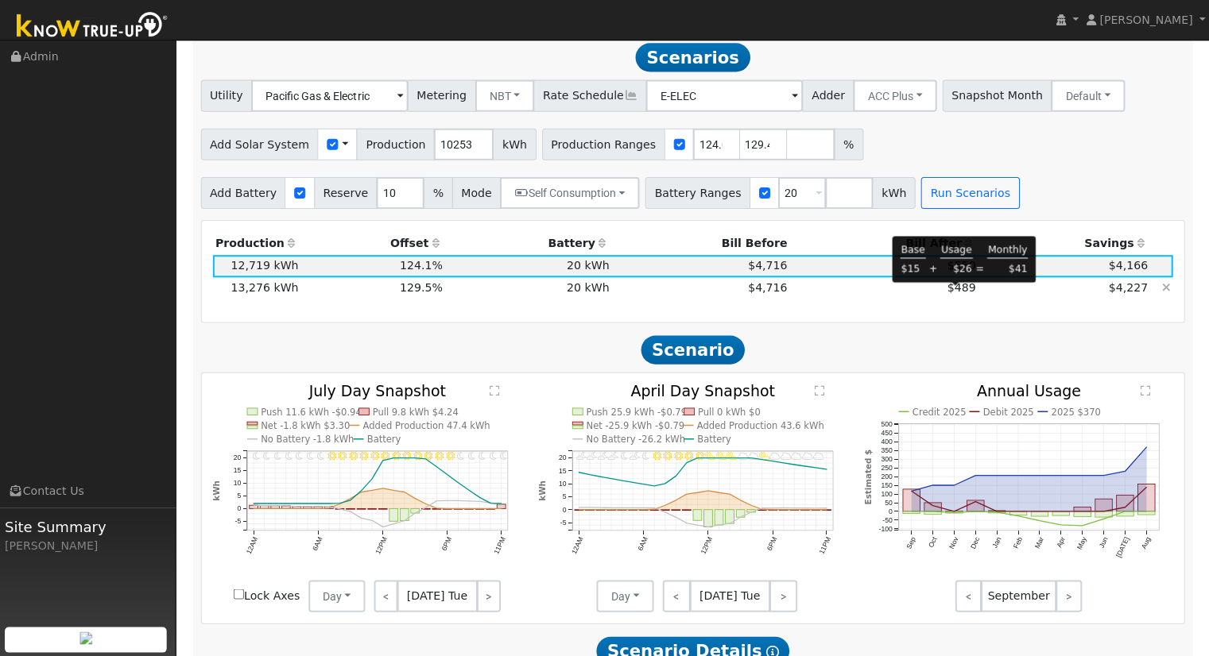
click at [961, 290] on span "$489" at bounding box center [961, 287] width 29 height 13
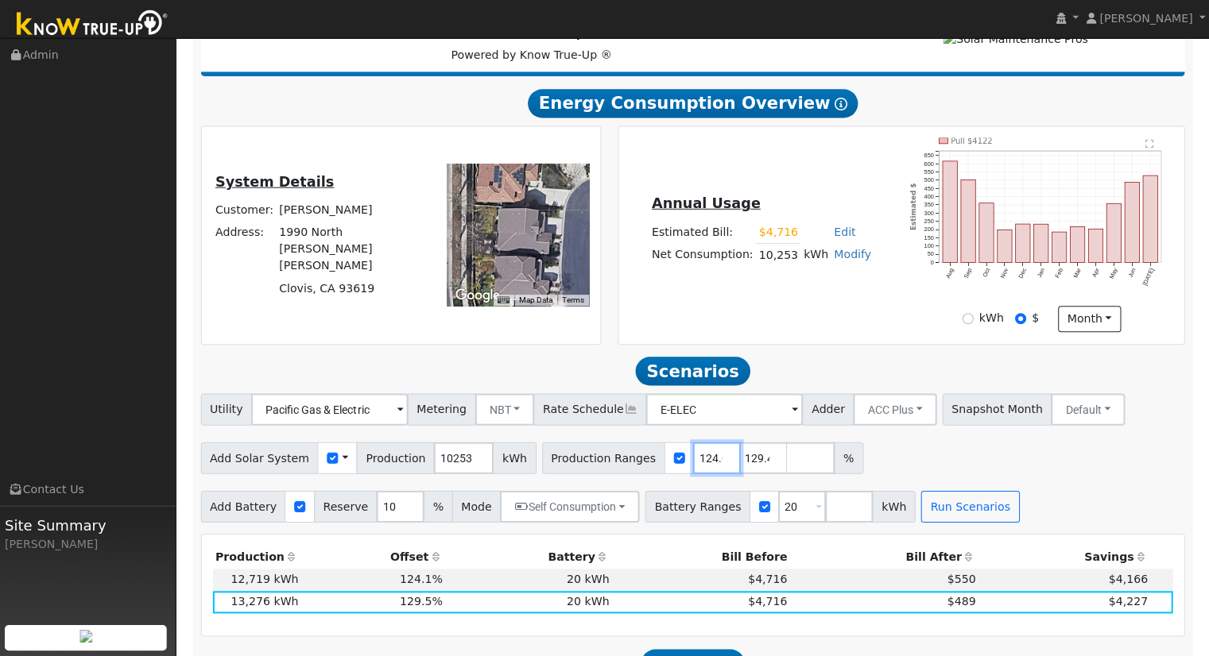
scroll to position [0, 36]
drag, startPoint x: 664, startPoint y: 461, endPoint x: 714, endPoint y: 469, distance: 50.7
click at [714, 469] on div "Production Ranges 124.051497 129.484053 %" at bounding box center [704, 459] width 320 height 32
type input "129.484053"
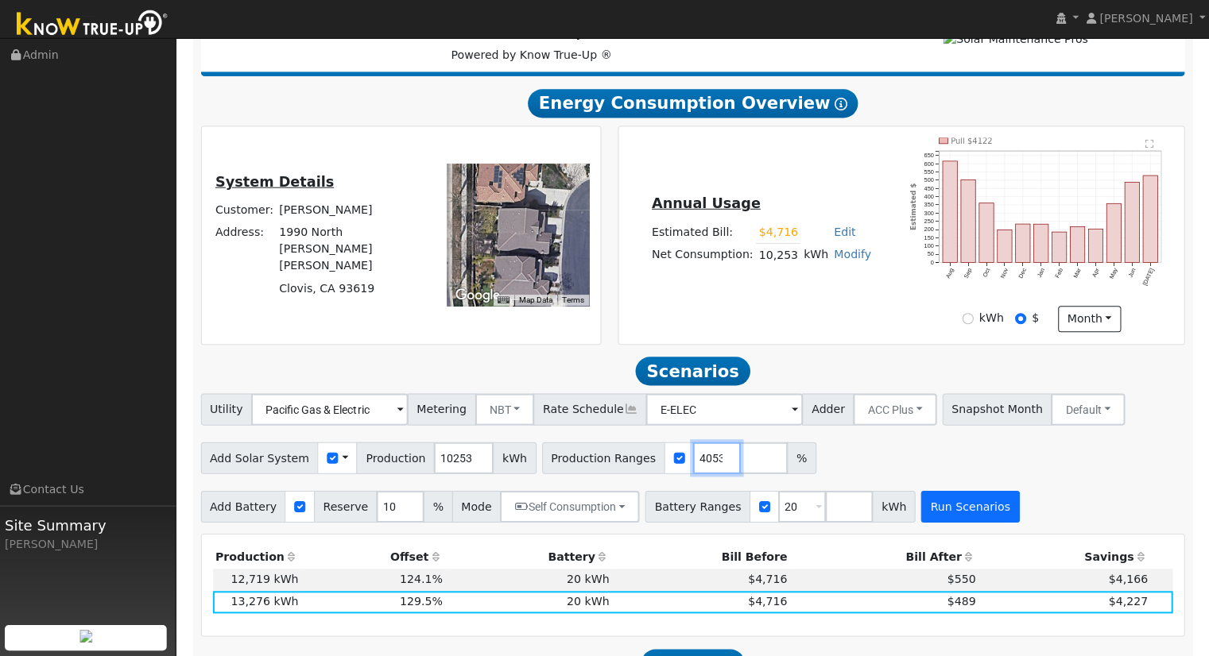
type input "129.484053"
click at [946, 510] on button "Run Scenarios" at bounding box center [970, 507] width 98 height 32
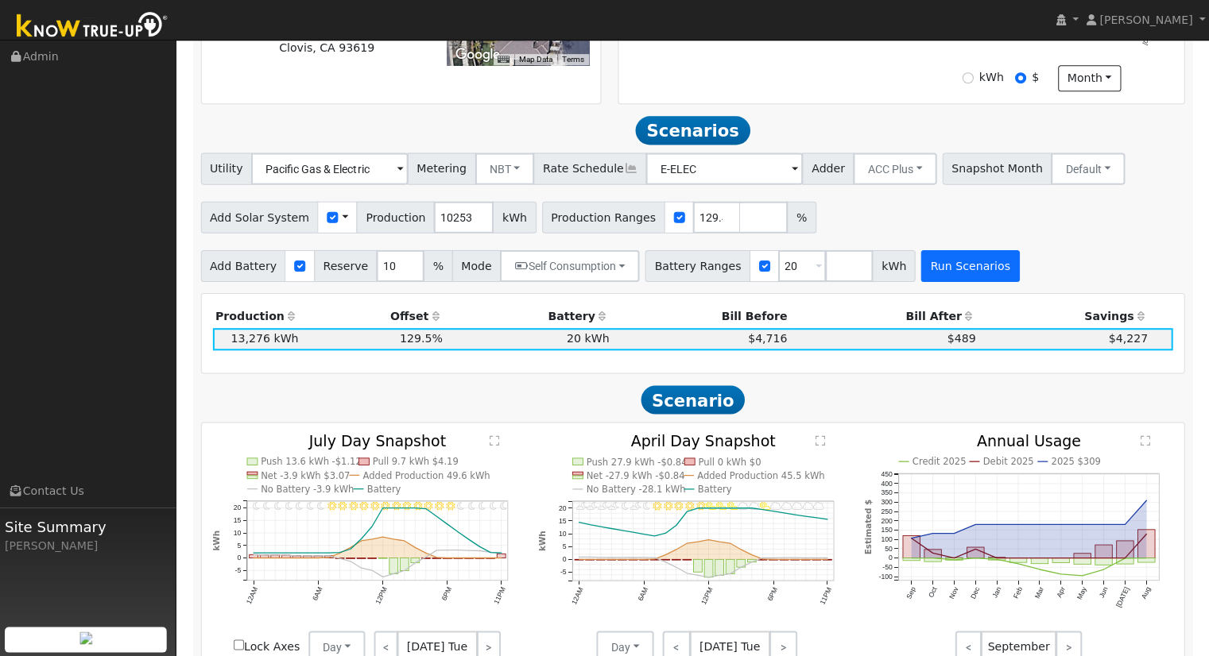
scroll to position [393, 0]
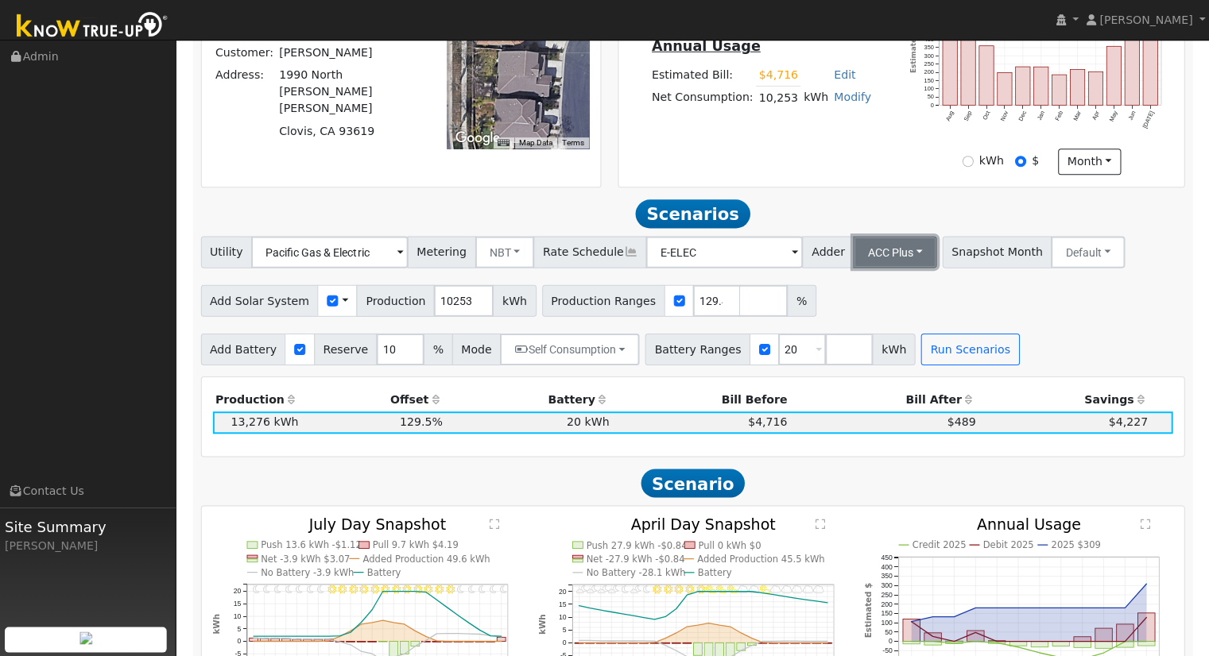
click at [859, 258] on button "ACC Plus" at bounding box center [895, 252] width 83 height 32
click at [853, 343] on link "SB-535" at bounding box center [878, 331] width 110 height 22
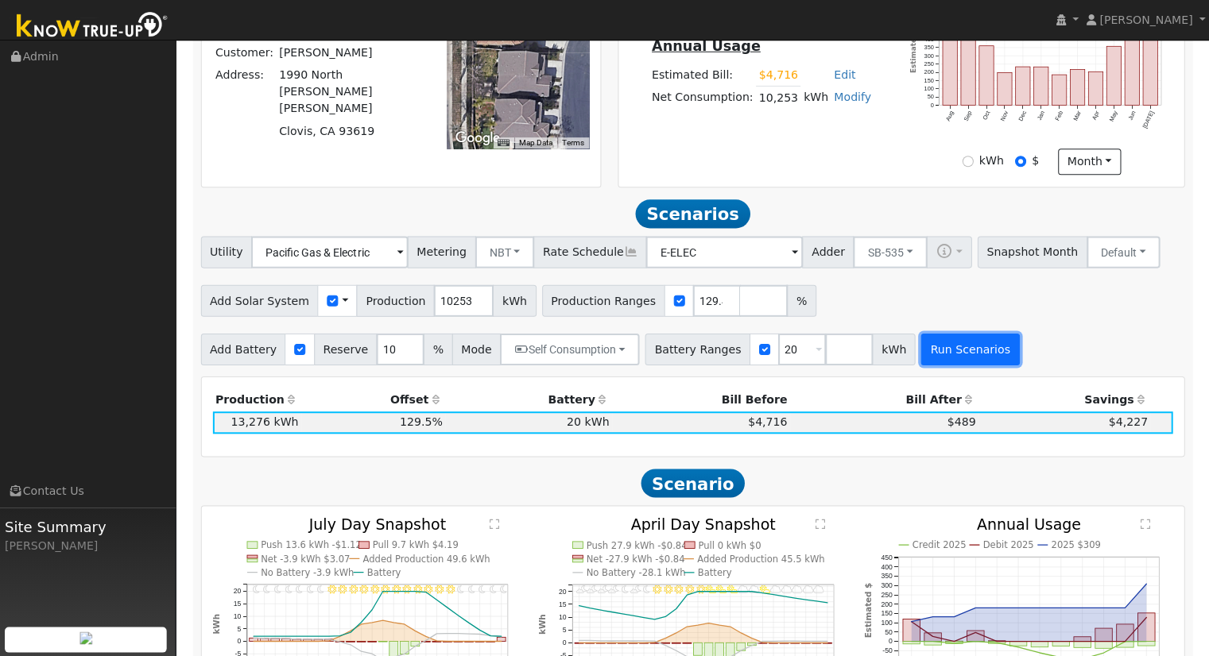
click at [935, 354] on button "Run Scenarios" at bounding box center [970, 349] width 98 height 32
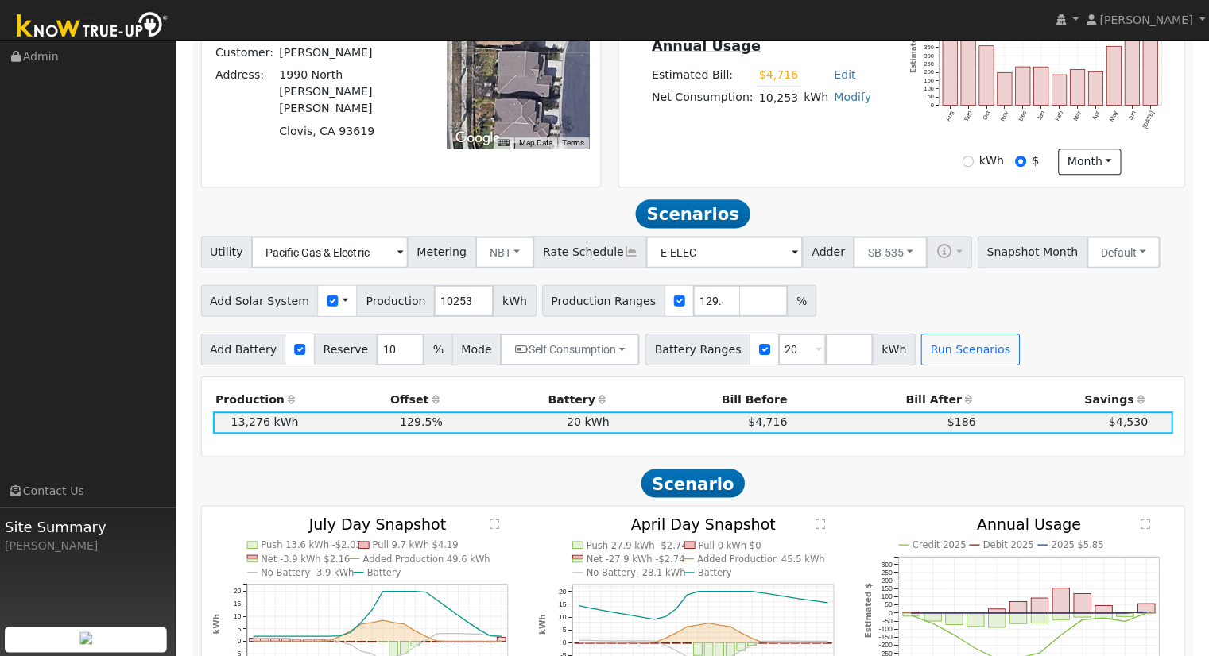
scroll to position [550, 0]
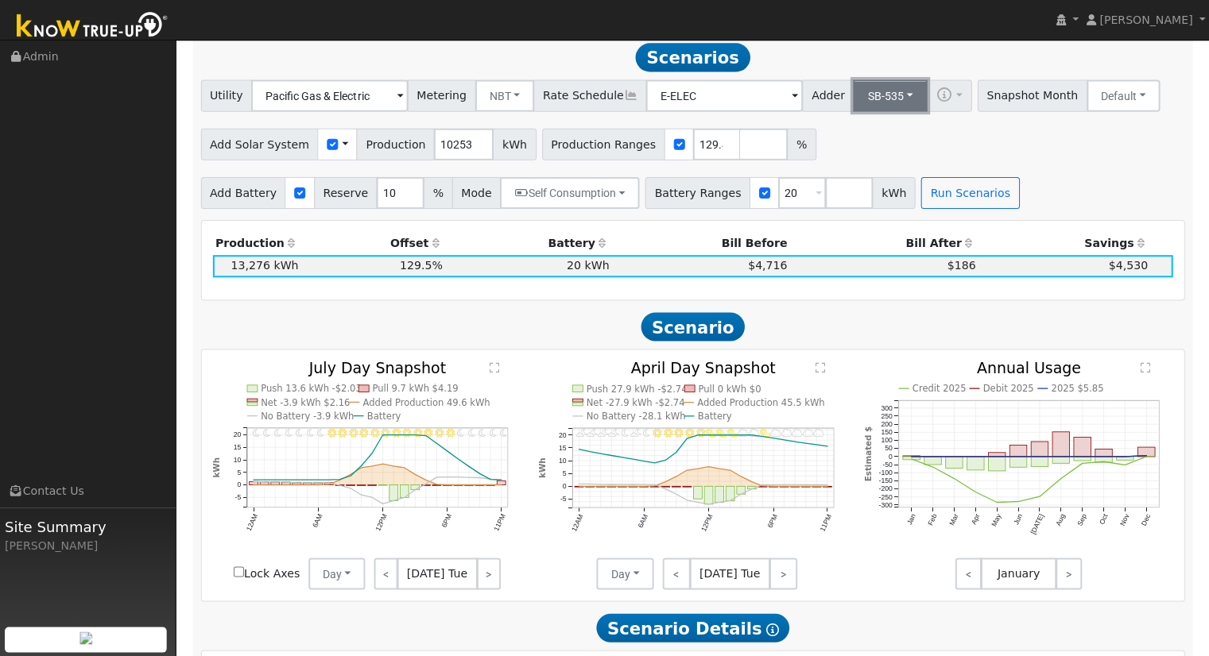
click at [863, 106] on button "SB-535" at bounding box center [891, 95] width 74 height 32
click at [854, 159] on link "ACC Plus" at bounding box center [878, 152] width 110 height 22
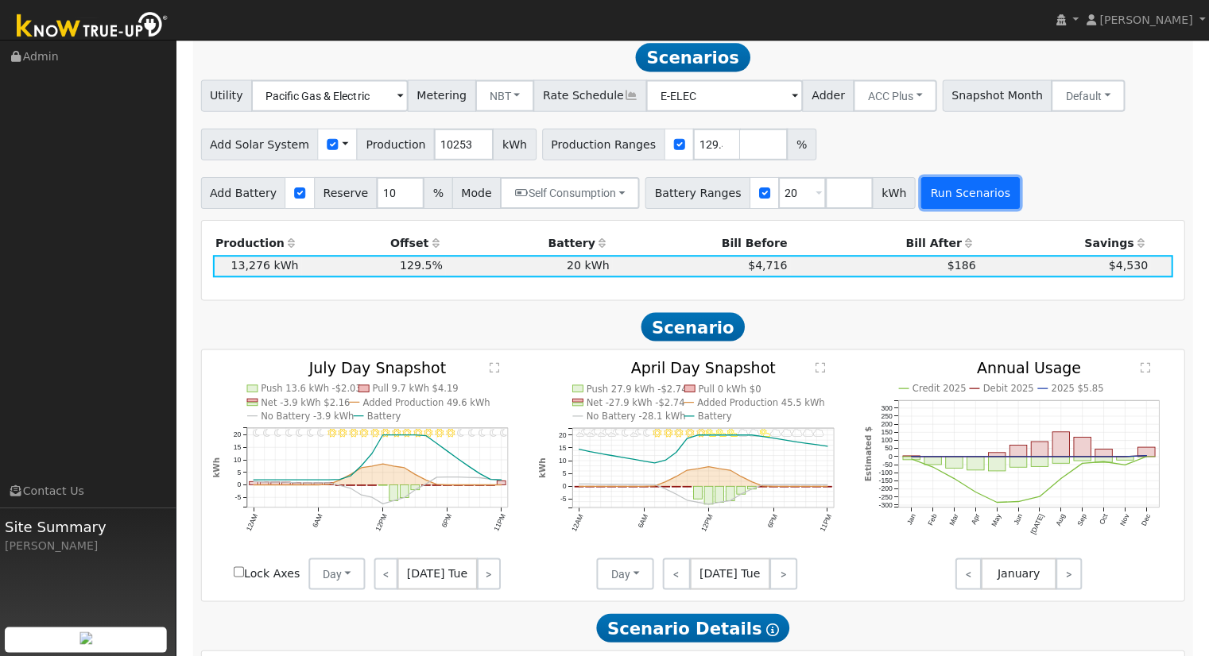
click at [943, 204] on button "Run Scenarios" at bounding box center [970, 192] width 98 height 32
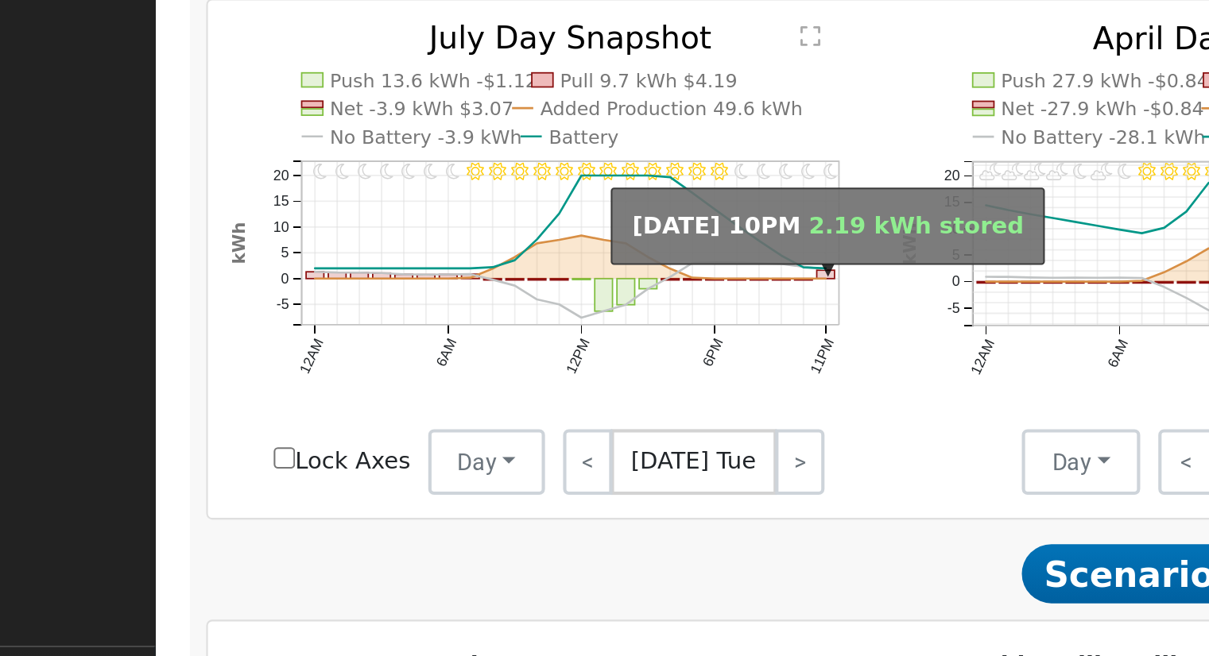
scroll to position [705, 0]
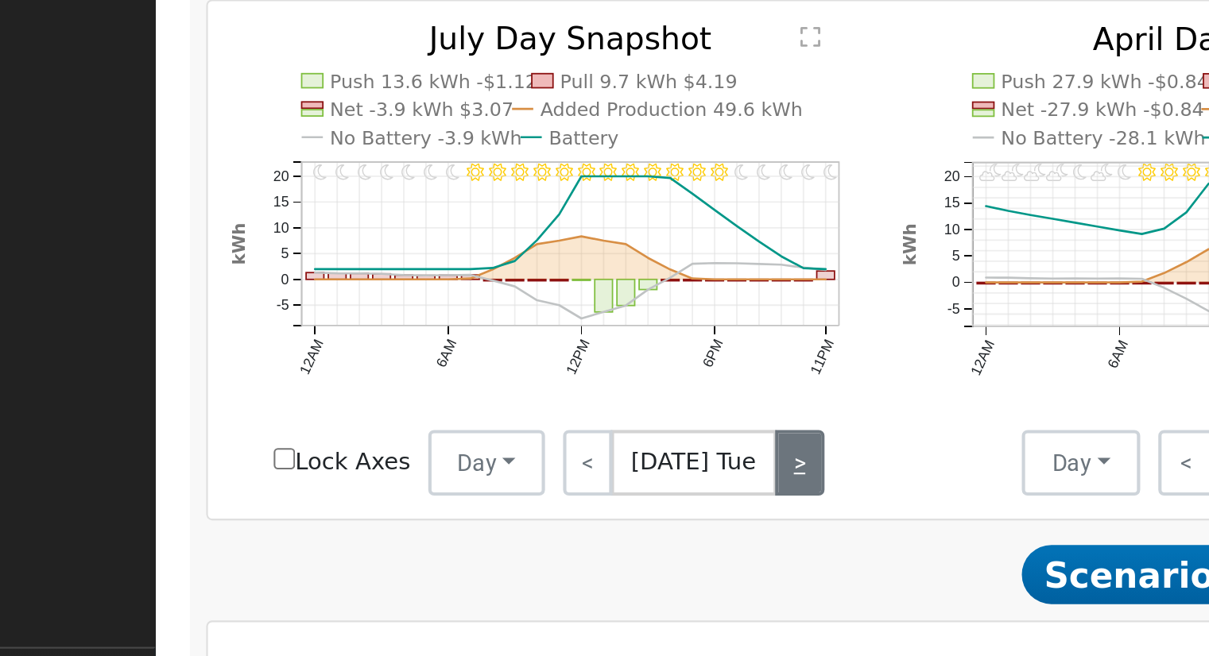
click at [485, 423] on link ">" at bounding box center [490, 417] width 24 height 32
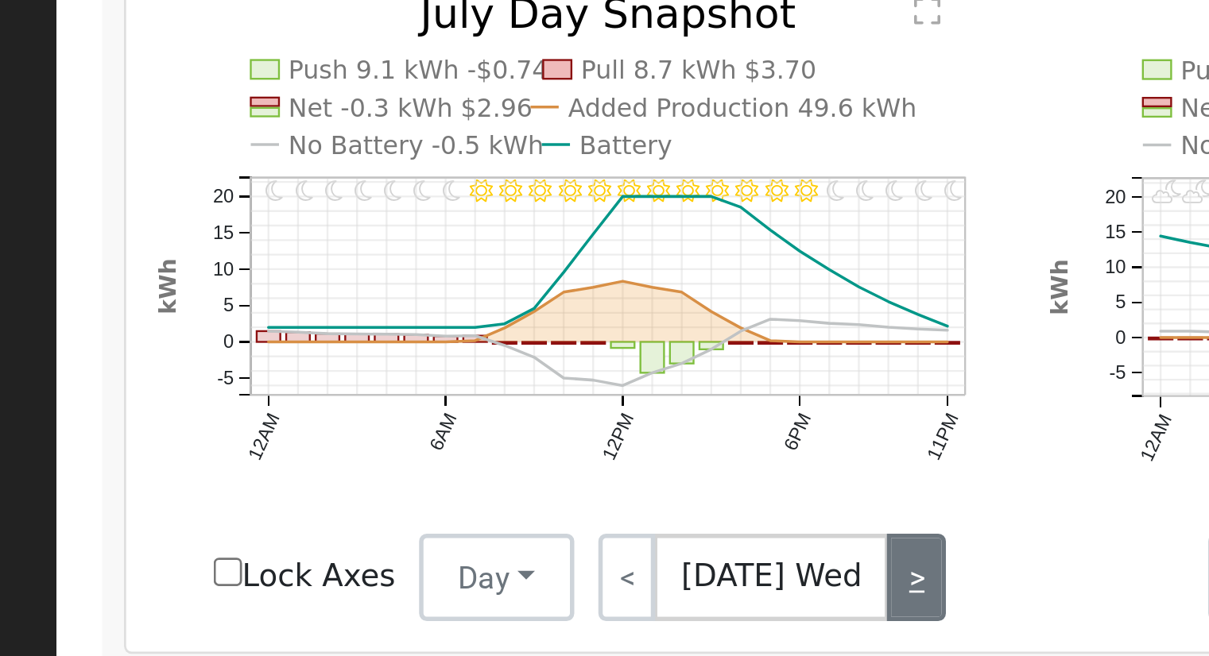
click at [488, 419] on link ">" at bounding box center [491, 417] width 21 height 32
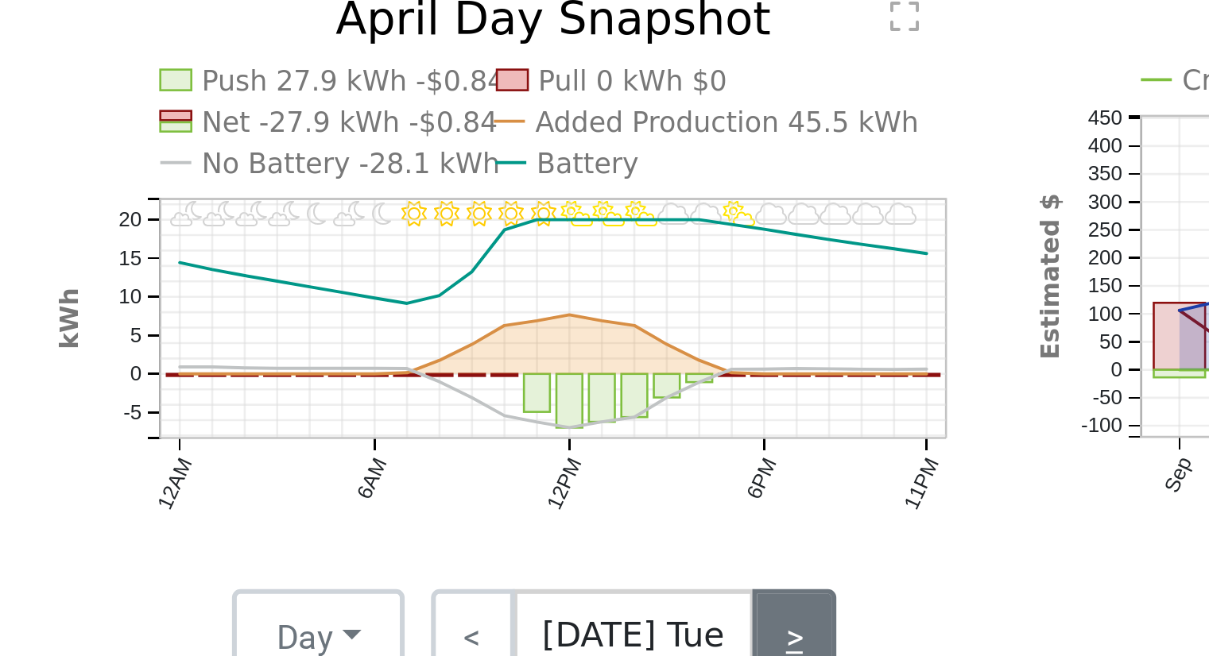
click at [774, 415] on link ">" at bounding box center [784, 417] width 28 height 32
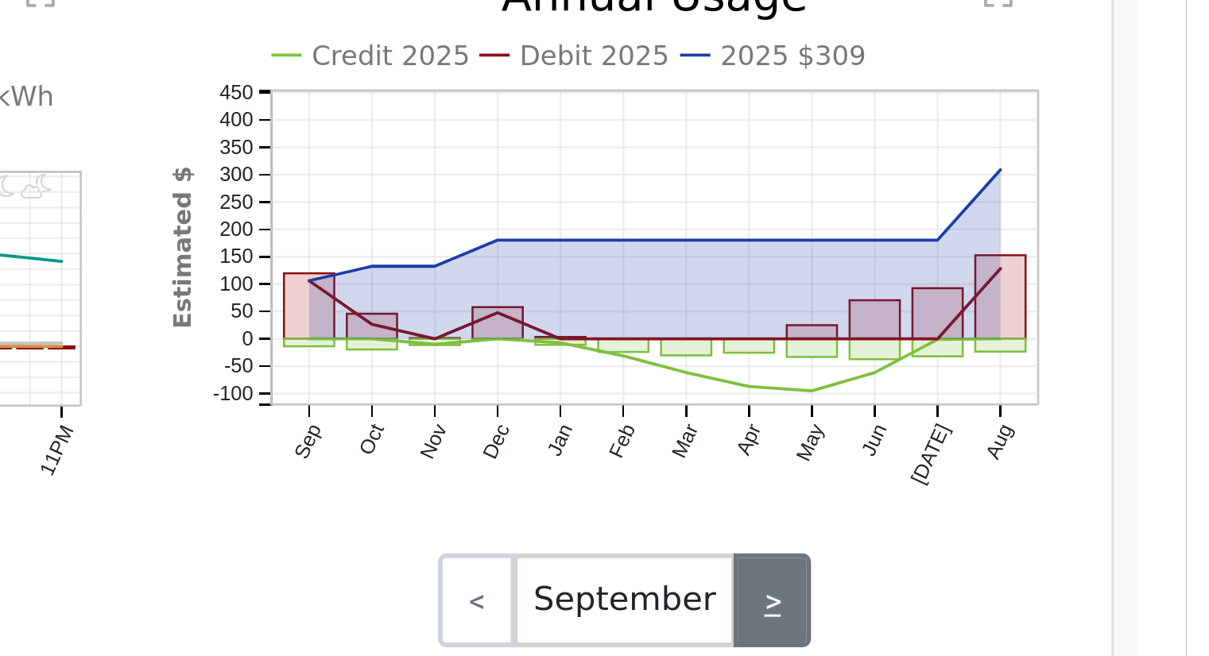
click at [1072, 421] on link ">" at bounding box center [1068, 417] width 26 height 32
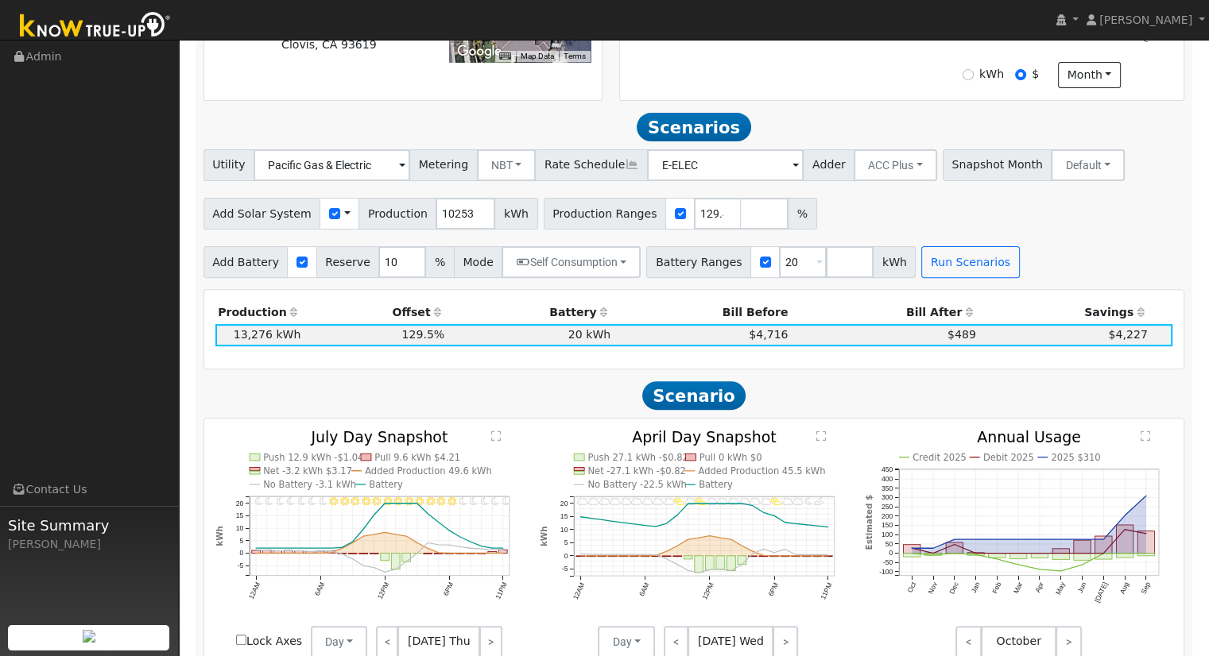
scroll to position [242, 0]
